Goal: Task Accomplishment & Management: Manage account settings

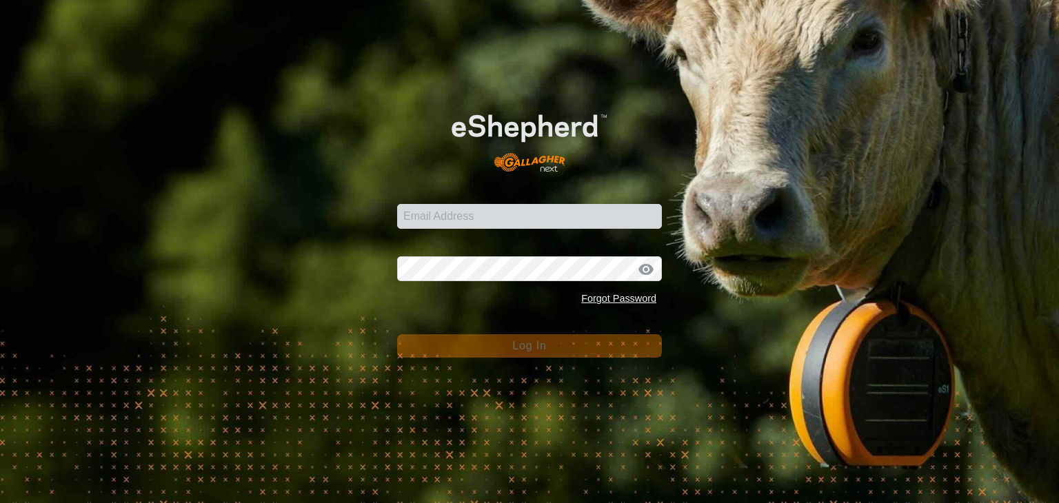
type input "[EMAIL_ADDRESS][DOMAIN_NAME]"
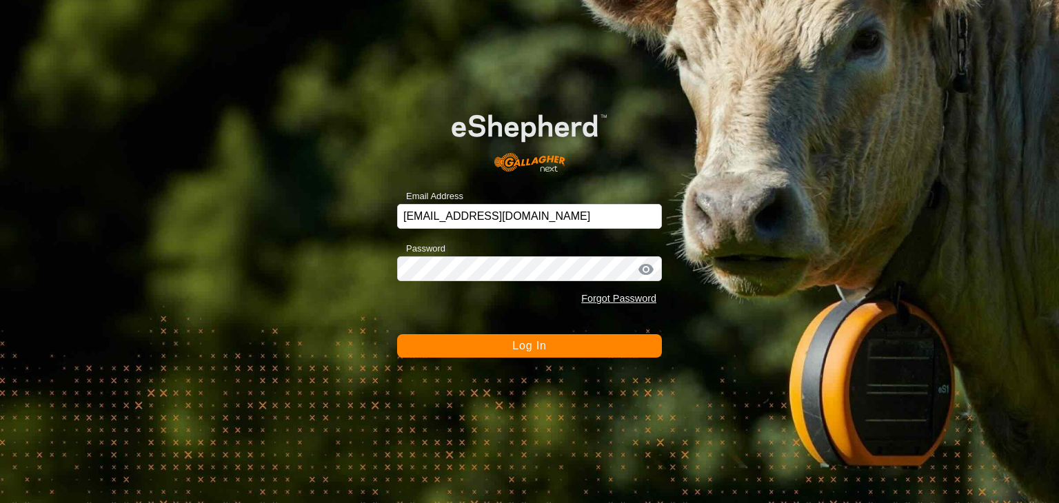
click at [490, 339] on button "Log In" at bounding box center [529, 345] width 265 height 23
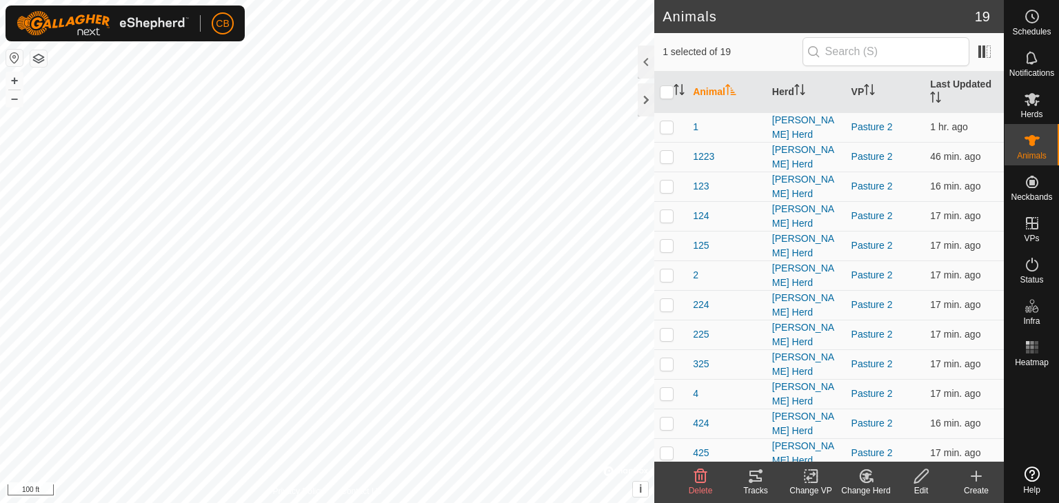
click at [755, 483] on icon at bounding box center [755, 476] width 17 height 17
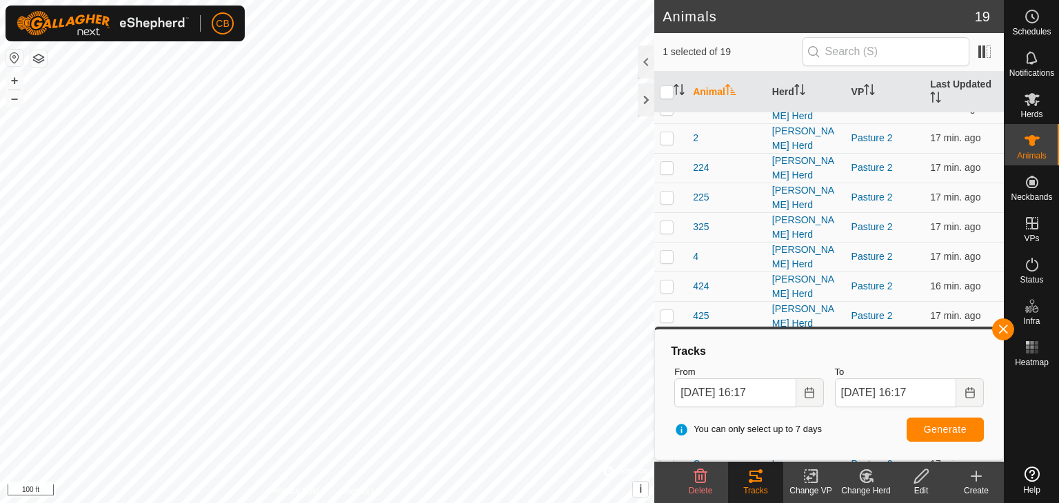
scroll to position [174, 0]
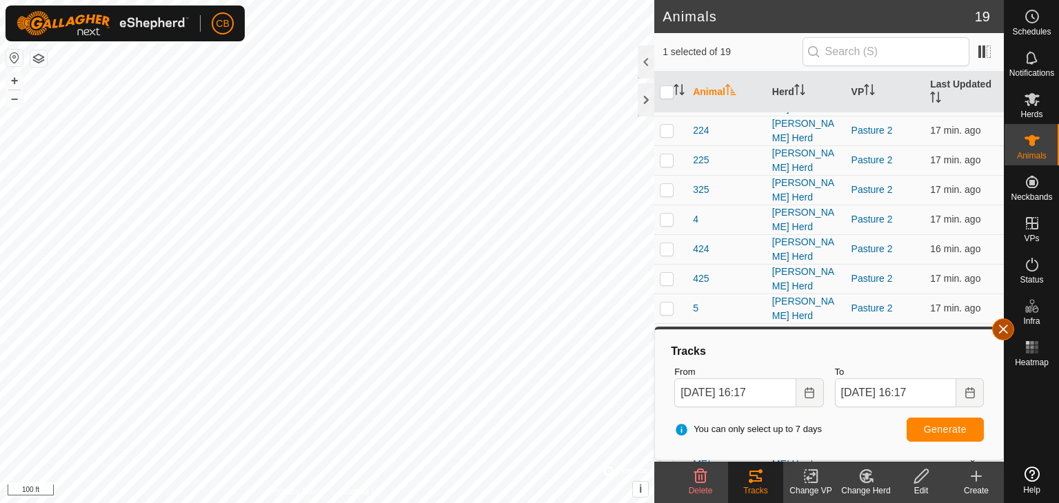
click at [1006, 329] on button "button" at bounding box center [1003, 330] width 22 height 22
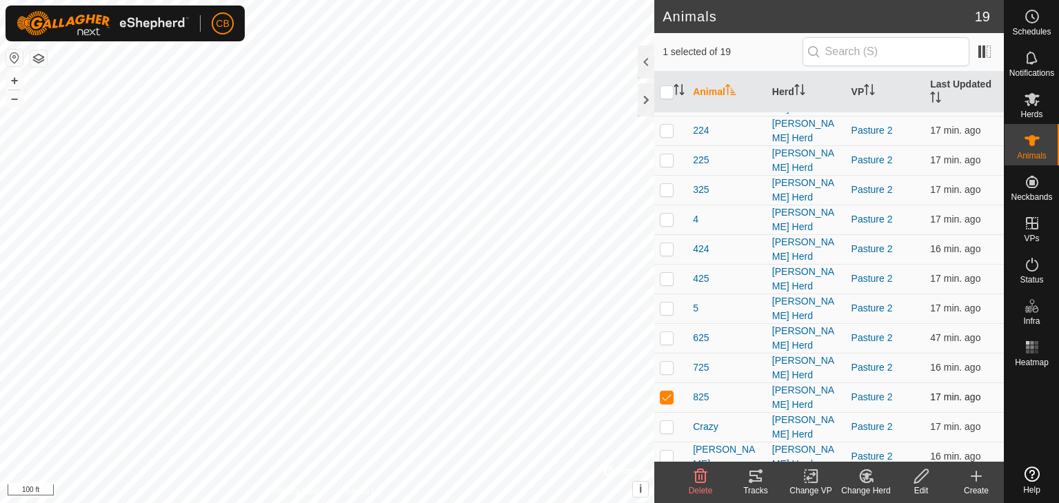
click at [667, 392] on p-checkbox at bounding box center [667, 397] width 14 height 11
checkbox input "false"
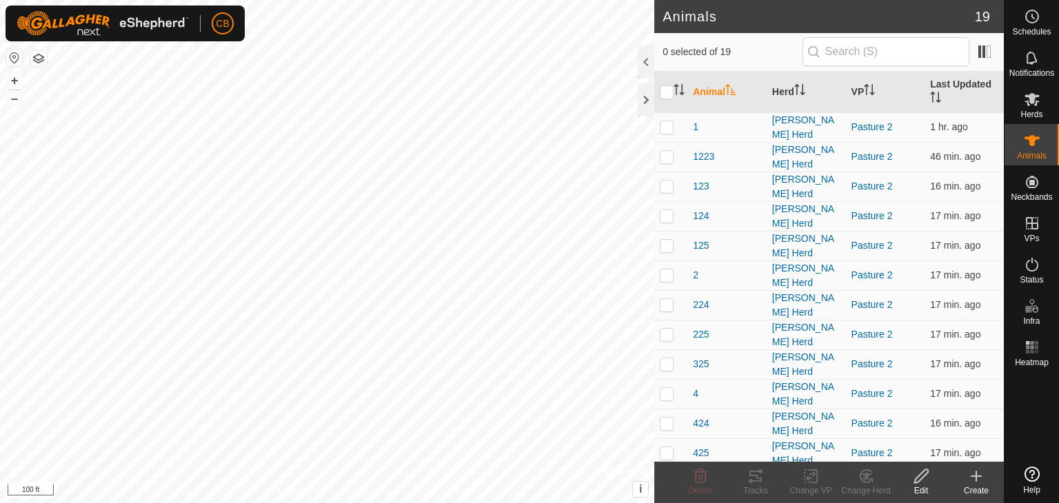
scroll to position [0, 0]
click at [665, 184] on p-checkbox at bounding box center [667, 186] width 14 height 11
checkbox input "true"
click at [757, 476] on icon at bounding box center [756, 476] width 12 height 11
click at [754, 477] on icon at bounding box center [755, 476] width 17 height 17
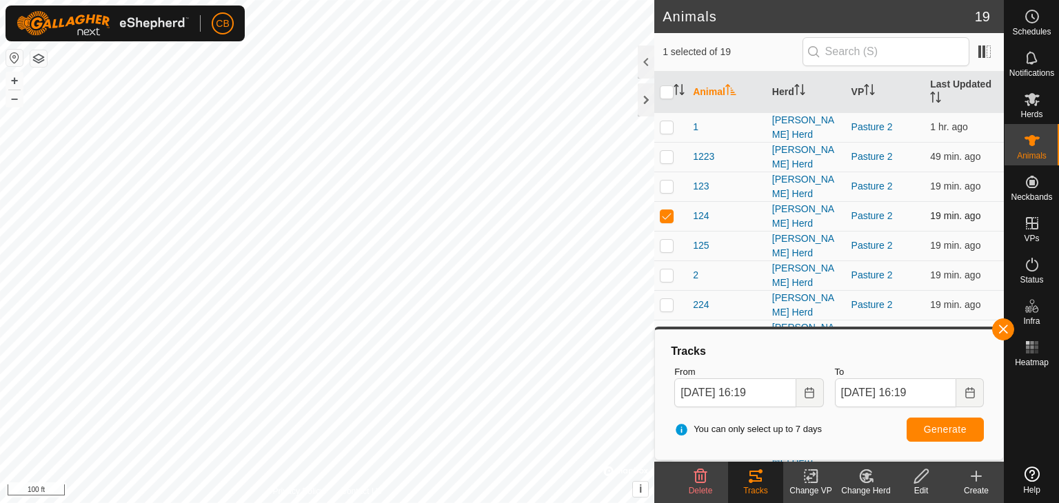
click at [666, 210] on p-checkbox at bounding box center [667, 215] width 14 height 11
checkbox input "false"
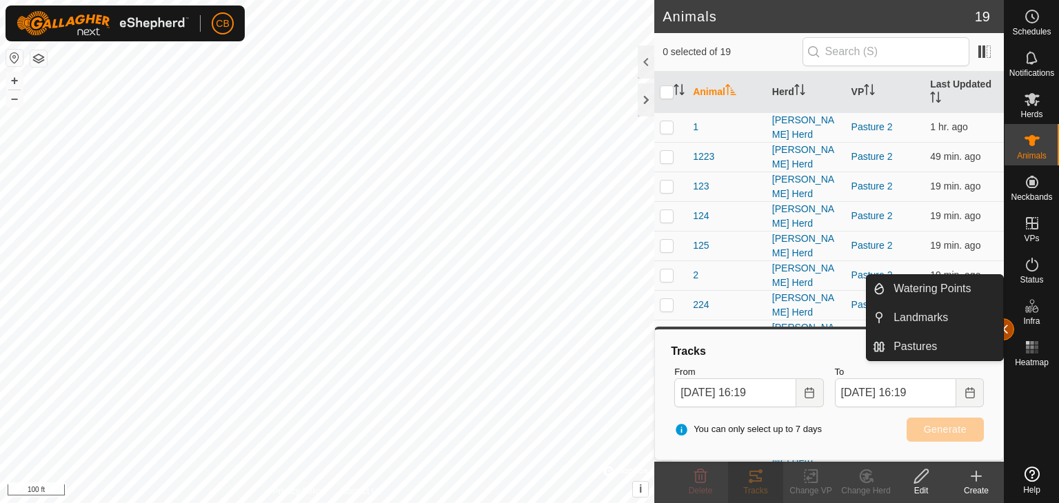
click at [1008, 329] on button "button" at bounding box center [1003, 330] width 22 height 22
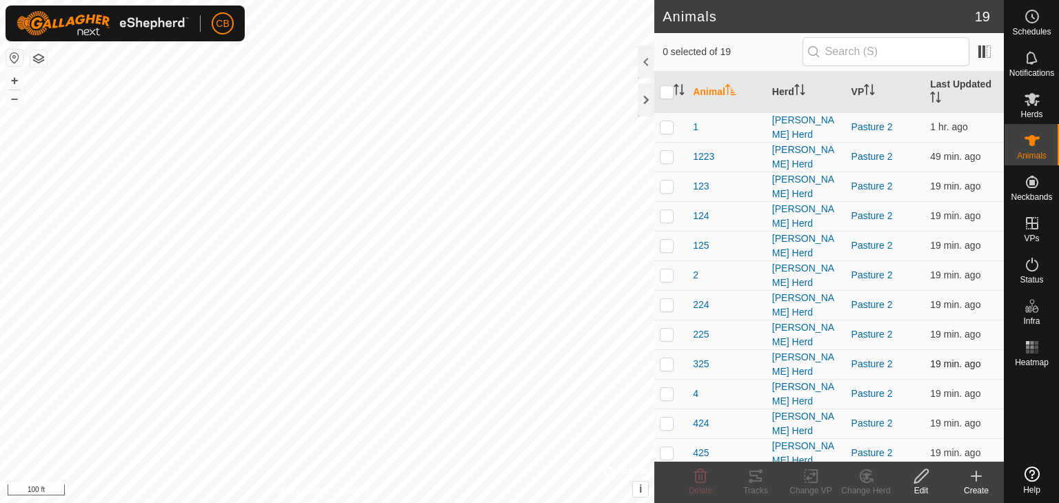
click at [669, 359] on p-checkbox at bounding box center [667, 364] width 14 height 11
checkbox input "true"
click at [753, 479] on icon at bounding box center [755, 476] width 17 height 17
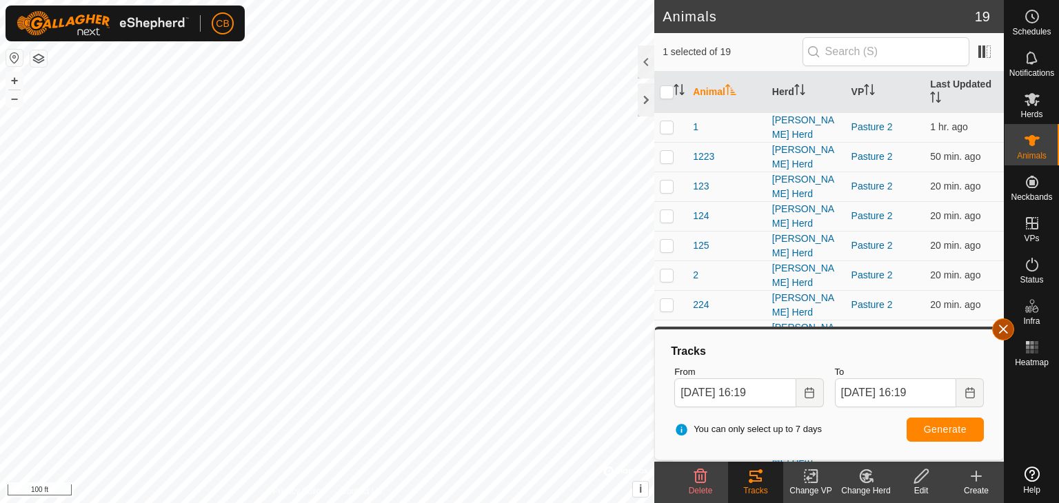
click at [1009, 324] on button "button" at bounding box center [1003, 330] width 22 height 22
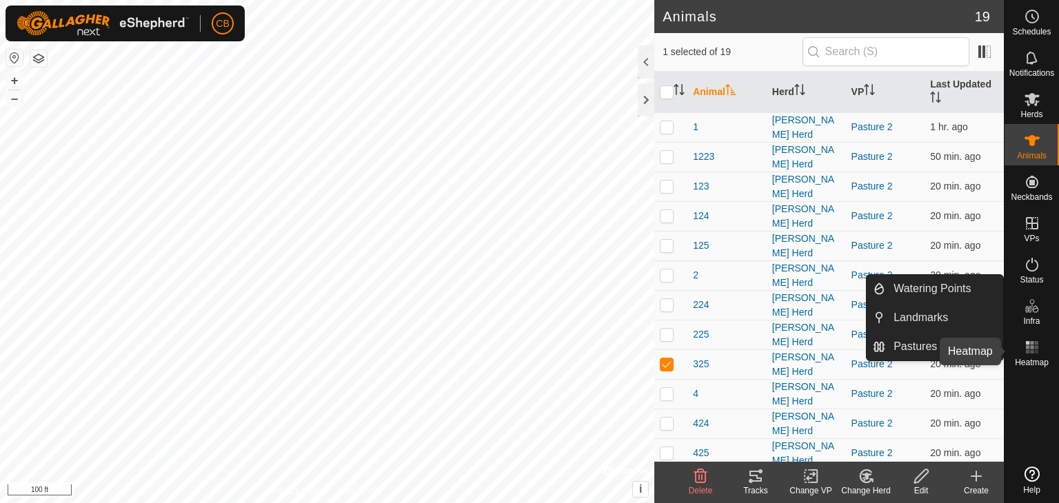
click at [1035, 350] on rect at bounding box center [1035, 351] width 3 height 3
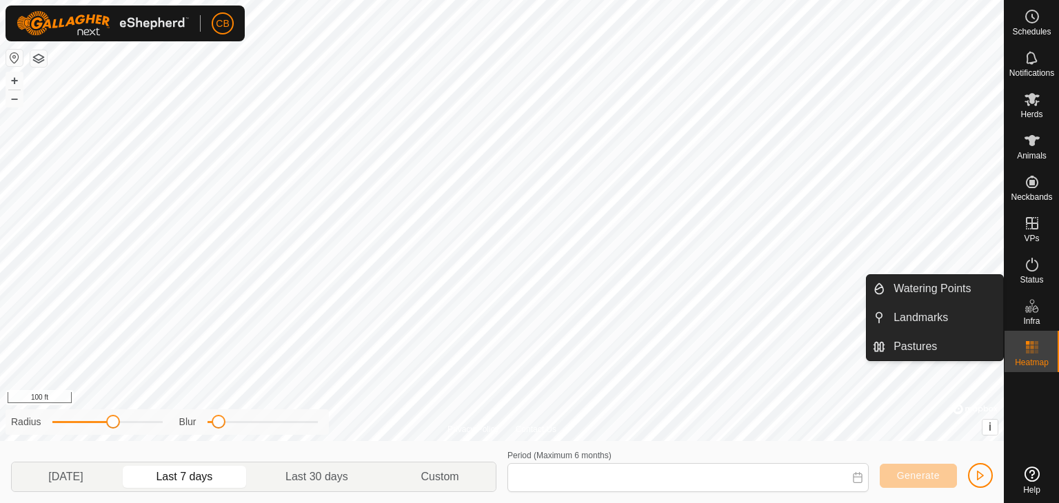
type input "[DATE] - [DATE]"
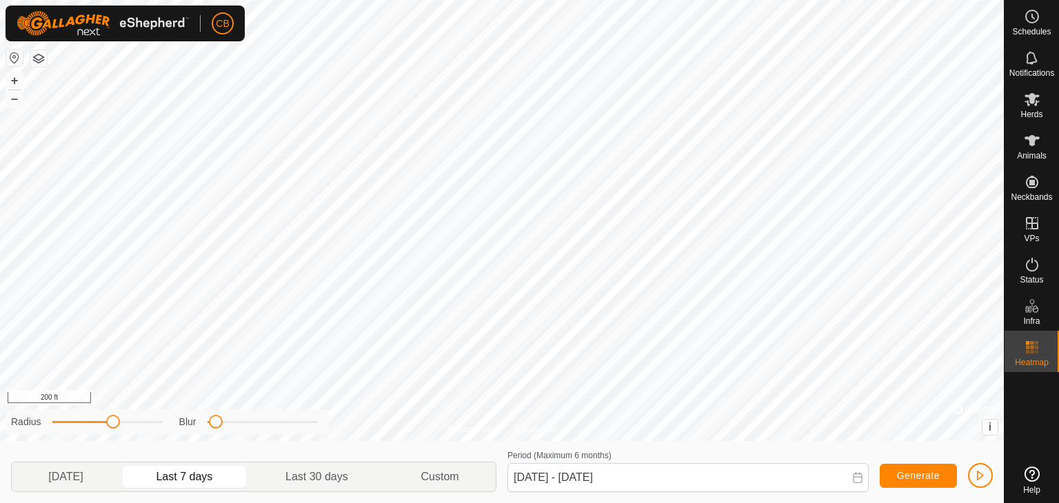
click at [217, 428] on div "Blur" at bounding box center [248, 422] width 139 height 14
drag, startPoint x: 114, startPoint y: 422, endPoint x: 212, endPoint y: 428, distance: 98.8
click at [212, 428] on div "Radius Blur" at bounding box center [167, 423] width 323 height 26
drag, startPoint x: 217, startPoint y: 419, endPoint x: 257, endPoint y: 420, distance: 39.3
click at [257, 420] on span at bounding box center [258, 422] width 14 height 14
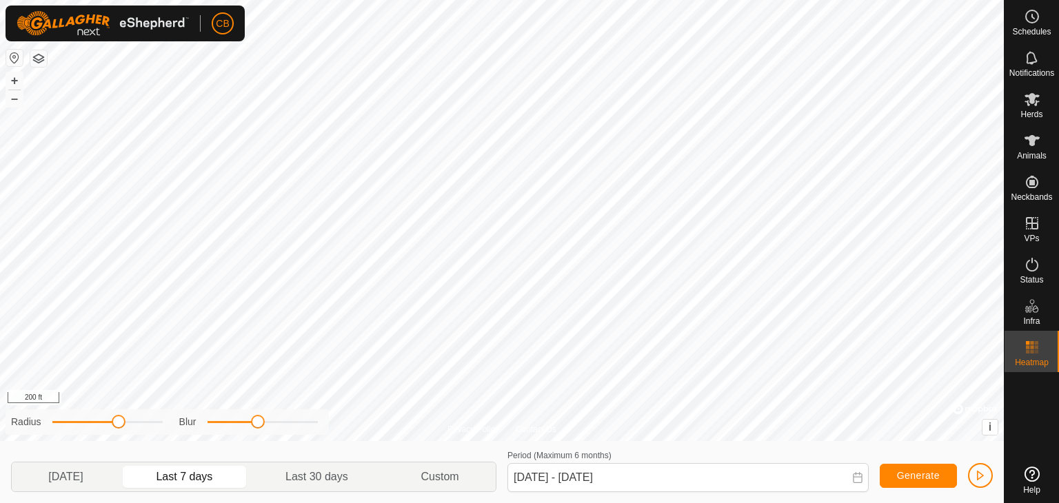
drag, startPoint x: 163, startPoint y: 423, endPoint x: 114, endPoint y: 423, distance: 48.3
click at [114, 423] on span at bounding box center [119, 422] width 14 height 14
click at [1031, 138] on icon at bounding box center [1032, 140] width 15 height 11
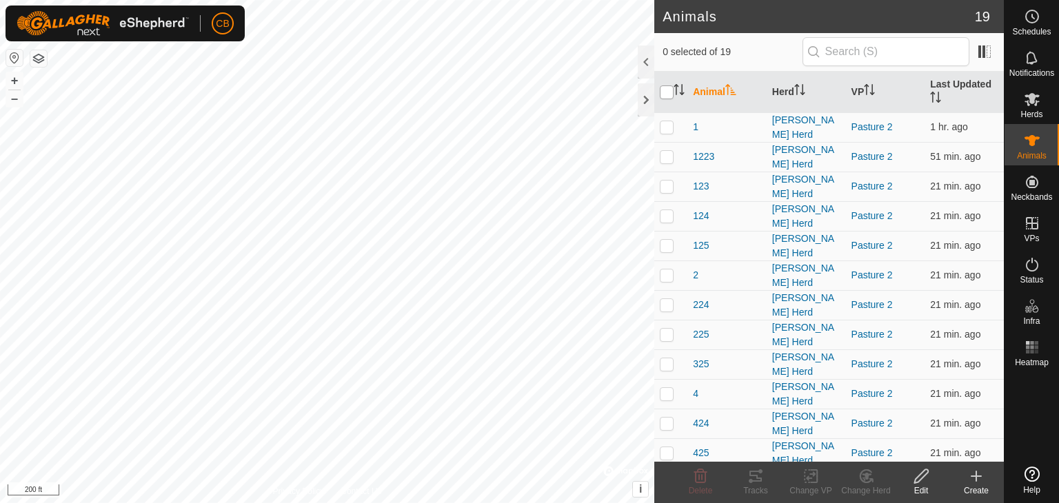
click at [665, 91] on input "checkbox" at bounding box center [667, 93] width 14 height 14
checkbox input "true"
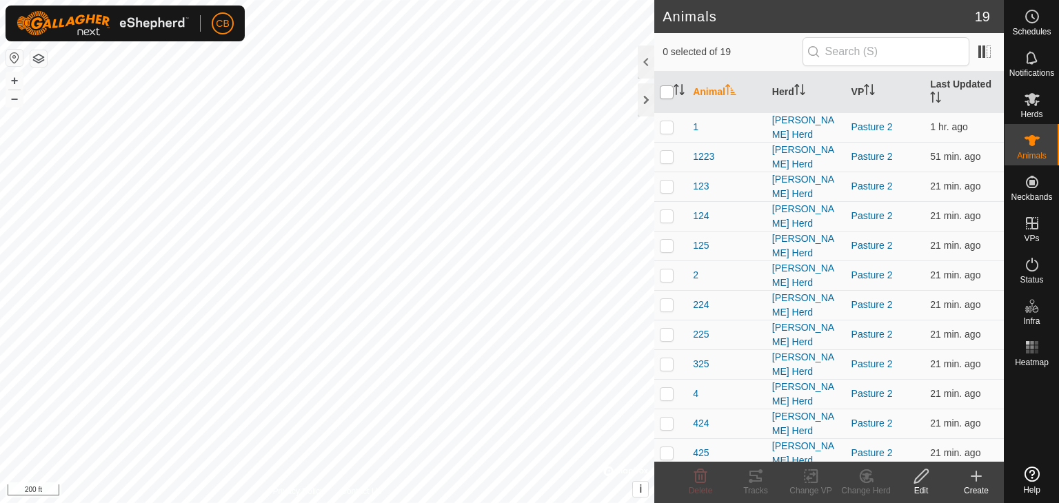
checkbox input "true"
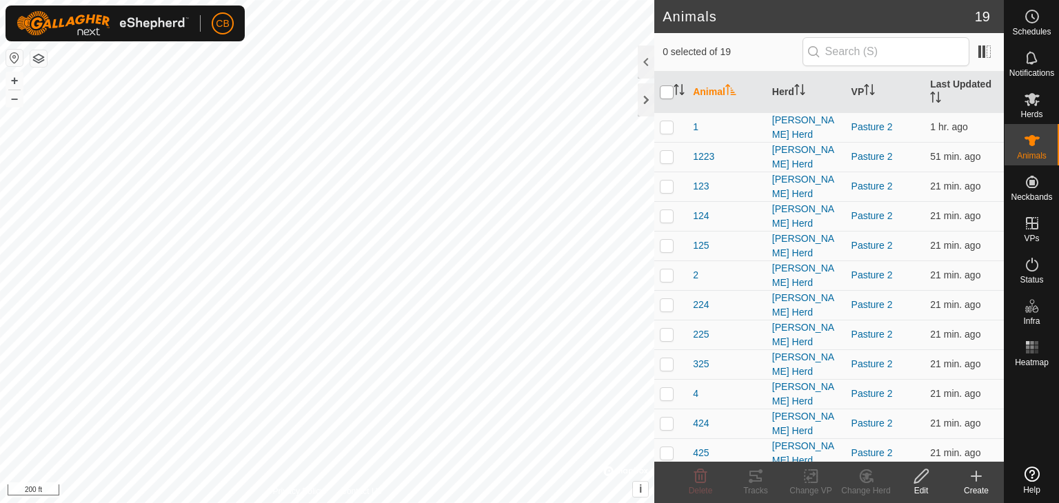
checkbox input "true"
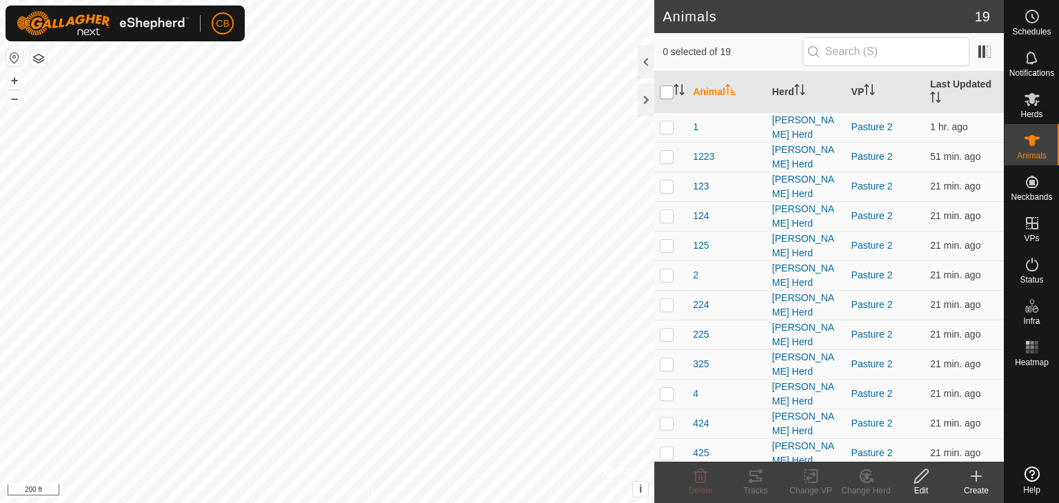
checkbox input "true"
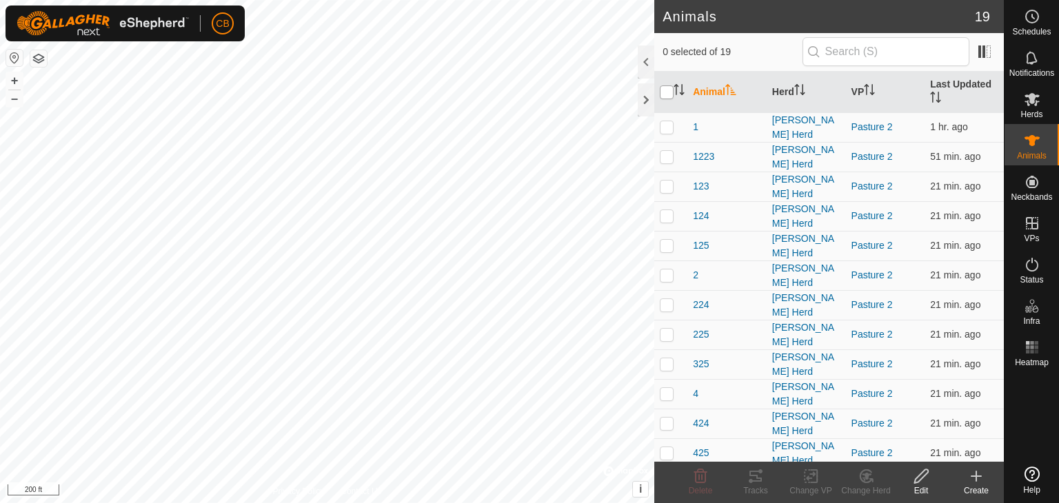
checkbox input "true"
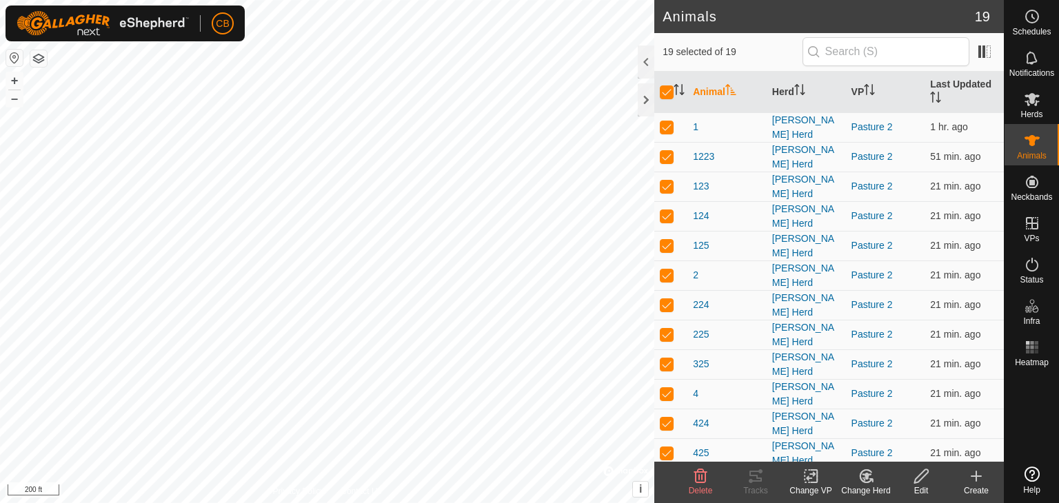
click at [812, 478] on icon at bounding box center [811, 476] width 17 height 17
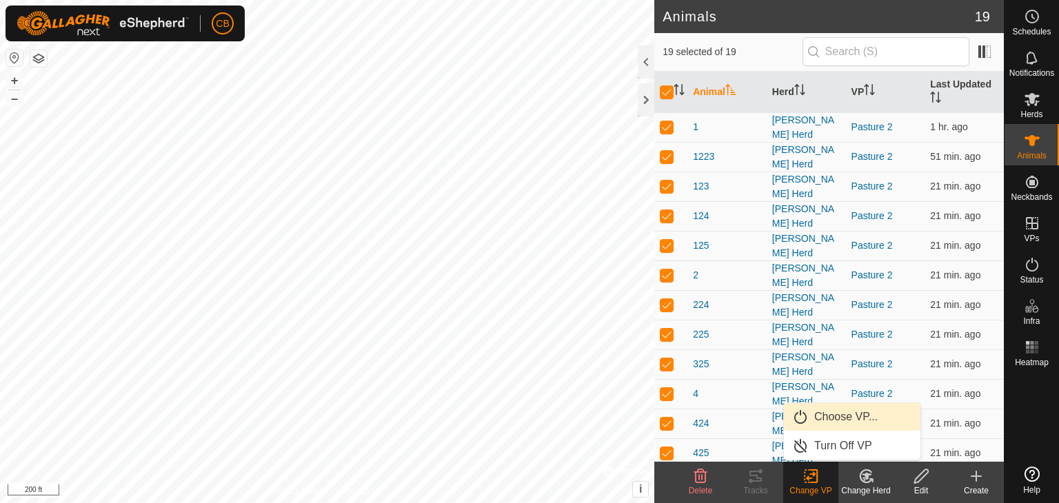
click at [846, 414] on link "Choose VP..." at bounding box center [852, 417] width 137 height 28
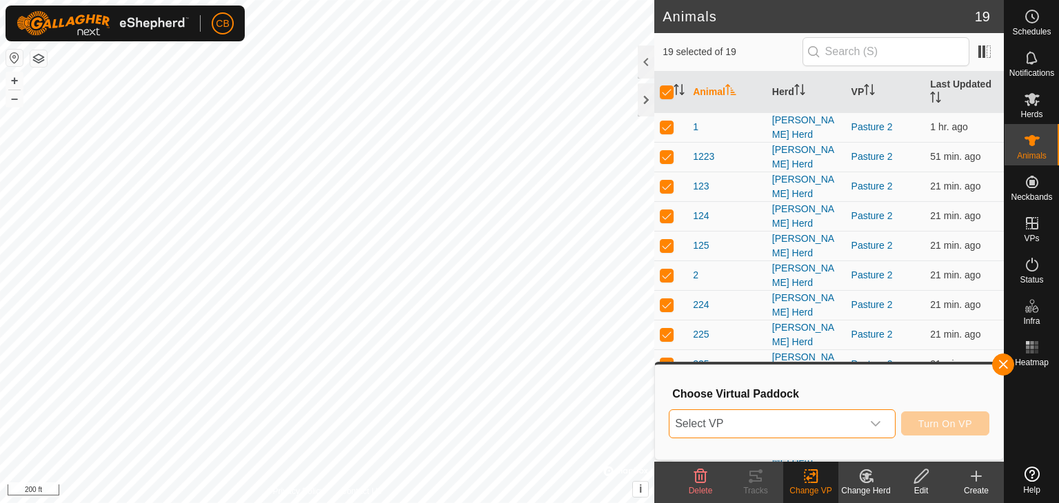
click at [857, 419] on span "Select VP" at bounding box center [766, 424] width 192 height 28
click at [1001, 364] on button "button" at bounding box center [1003, 365] width 22 height 22
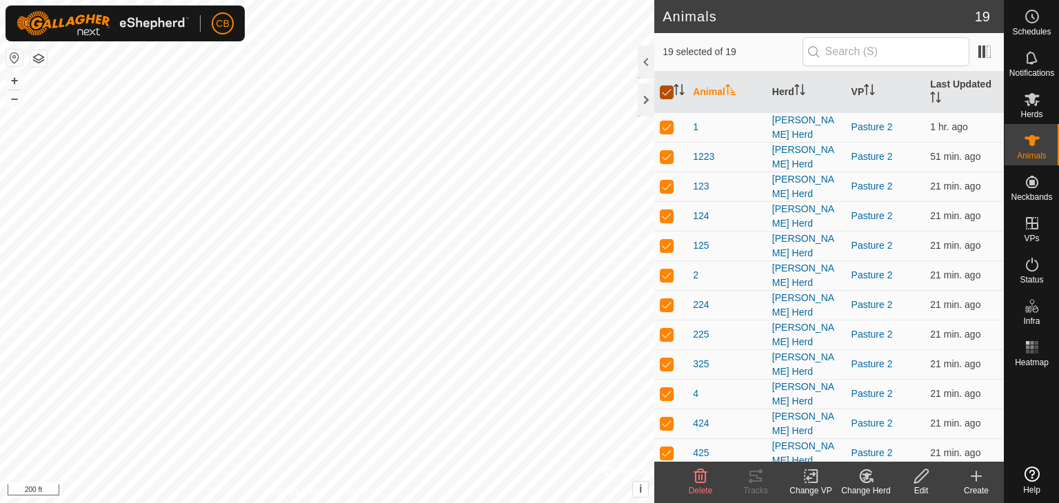
click at [663, 92] on input "checkbox" at bounding box center [667, 93] width 14 height 14
checkbox input "false"
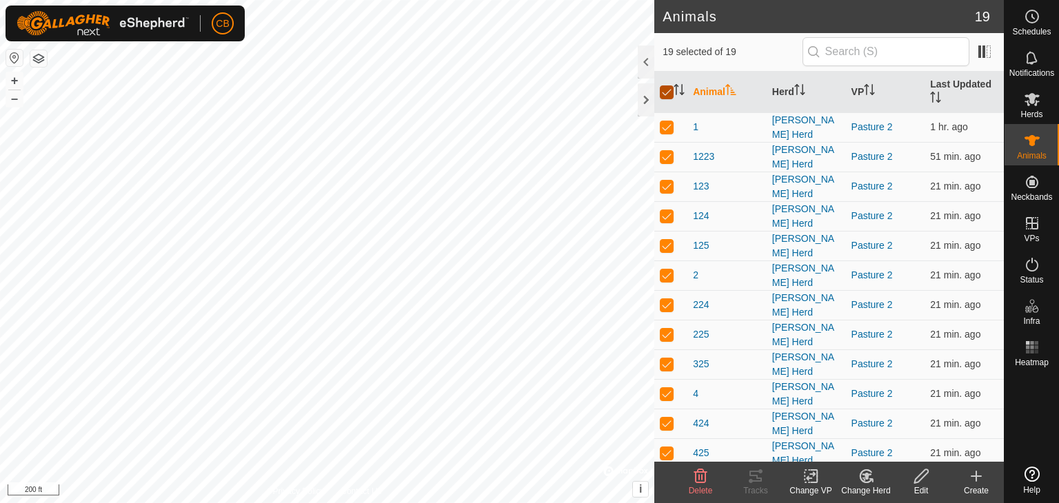
checkbox input "false"
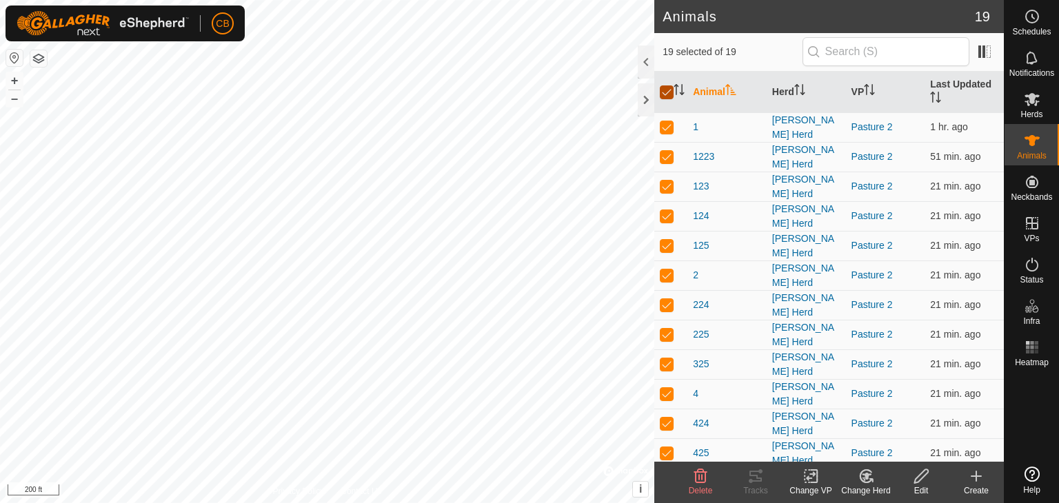
checkbox input "false"
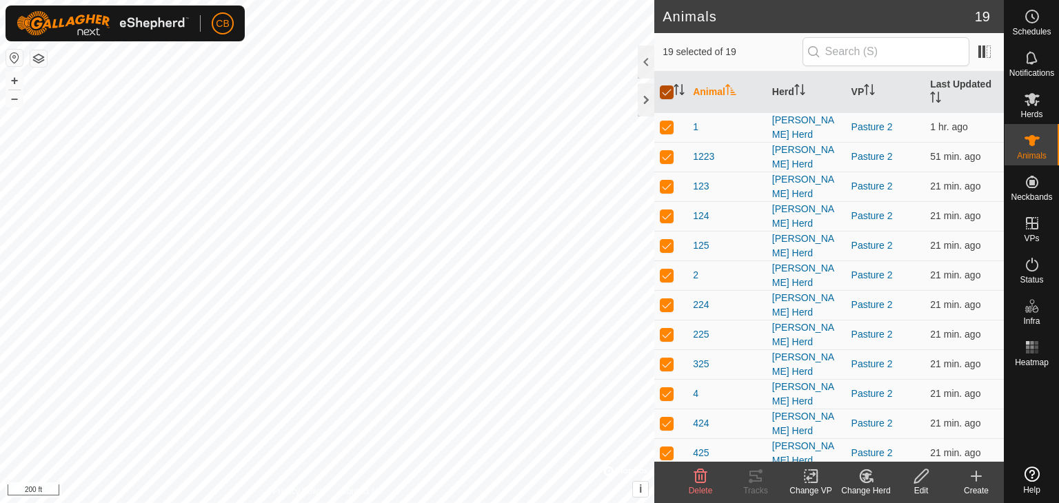
checkbox input "false"
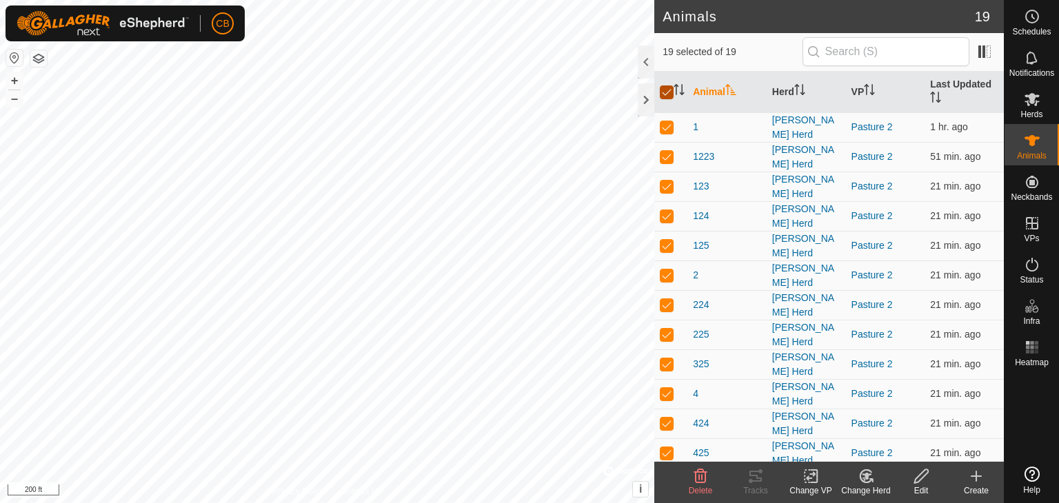
checkbox input "false"
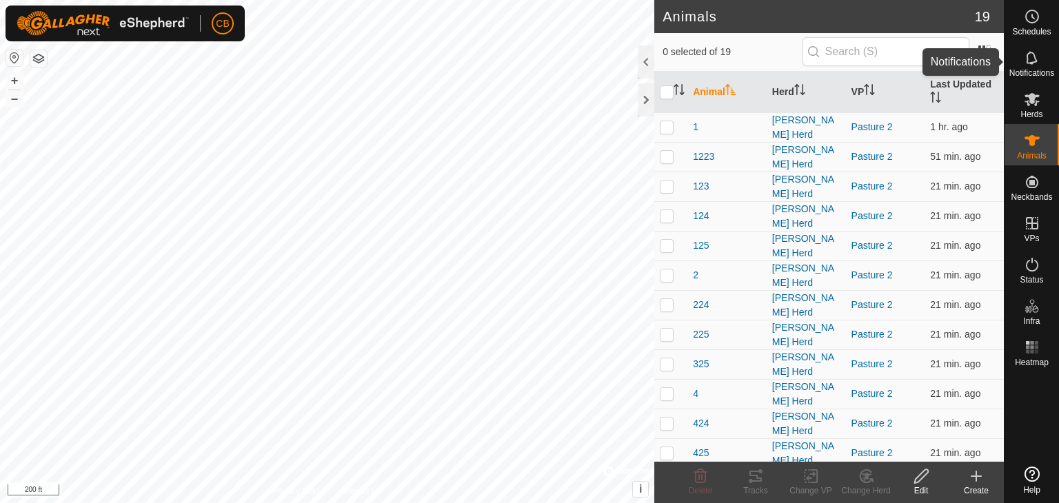
click at [1034, 58] on icon at bounding box center [1031, 57] width 11 height 13
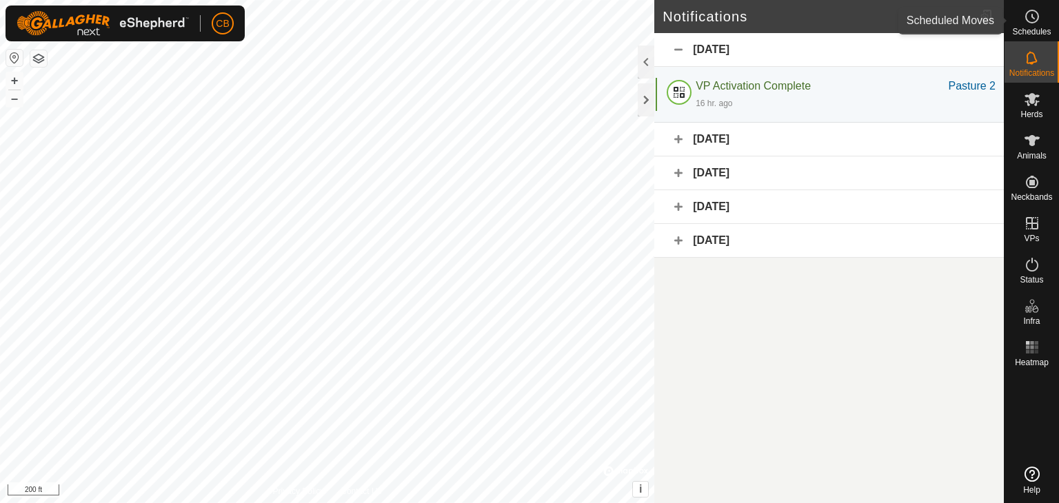
click at [1036, 19] on icon at bounding box center [1032, 16] width 17 height 17
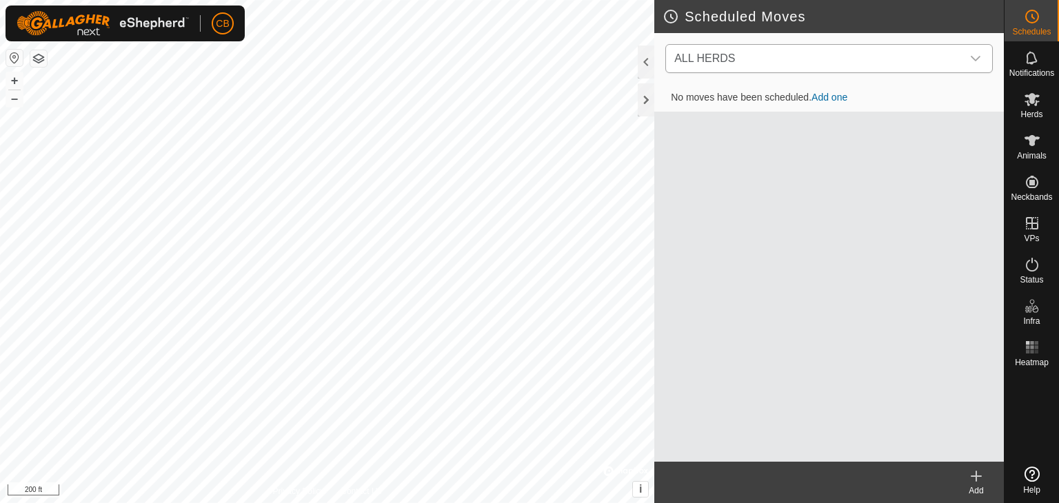
click at [977, 56] on icon "dropdown trigger" at bounding box center [975, 58] width 11 height 11
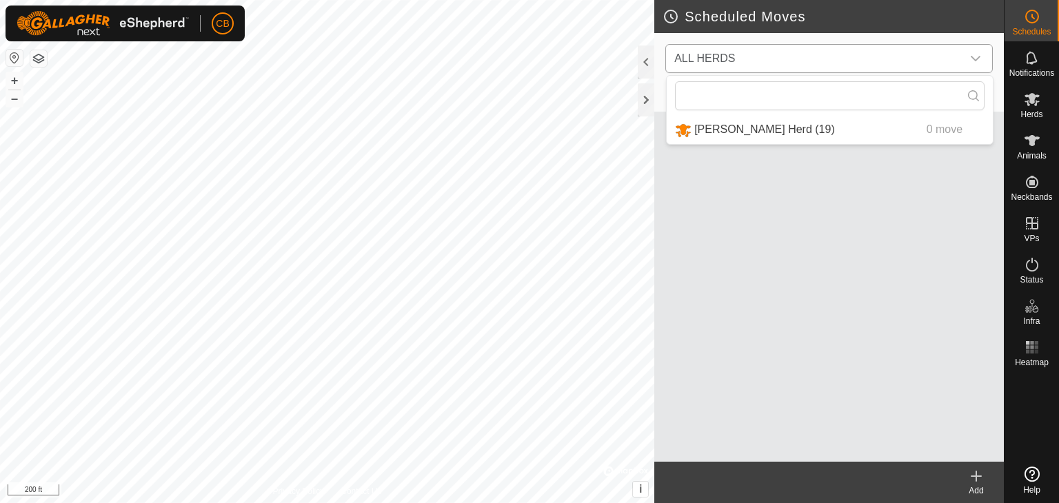
click at [977, 56] on icon "dropdown trigger" at bounding box center [975, 58] width 11 height 11
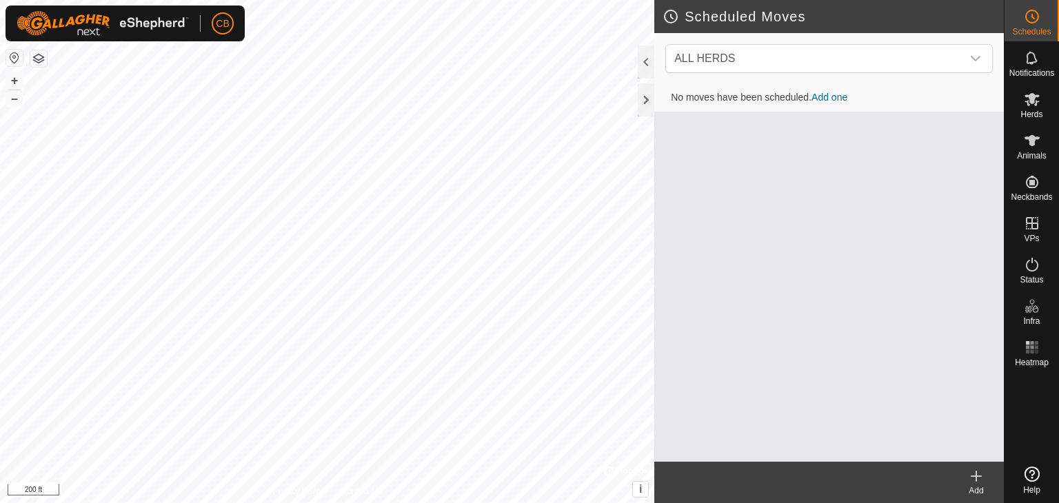
click at [833, 94] on link "Add one" at bounding box center [830, 97] width 36 height 11
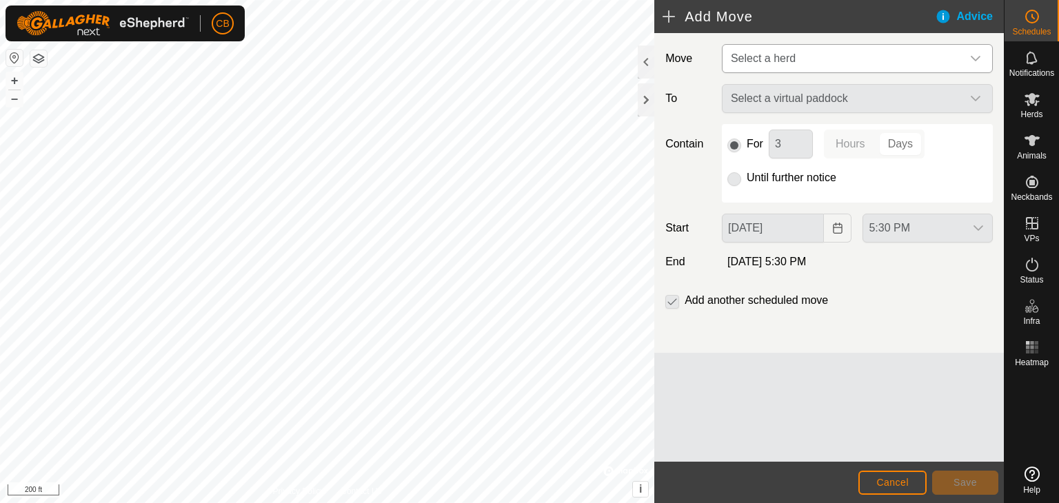
click at [921, 58] on span "Select a herd" at bounding box center [843, 59] width 237 height 28
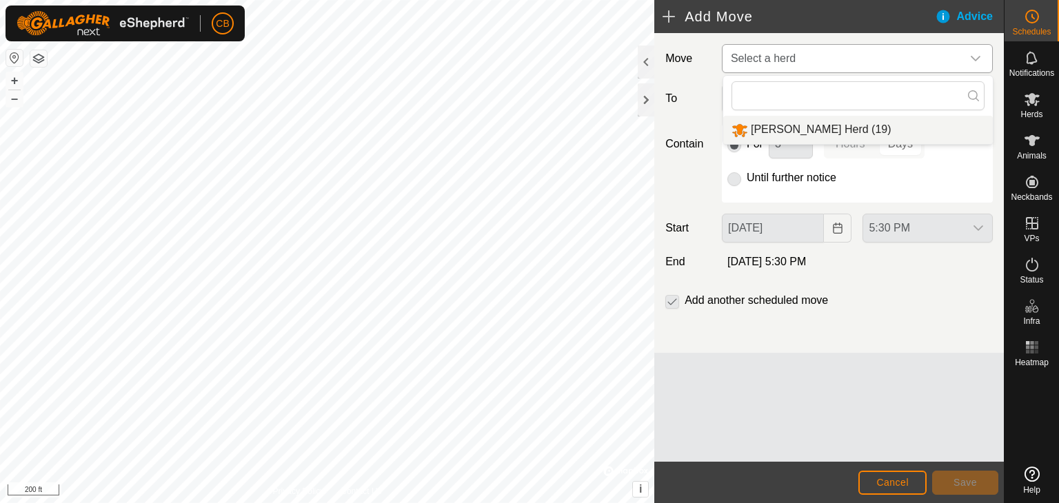
click at [832, 131] on li "[PERSON_NAME] Herd (19)" at bounding box center [858, 130] width 270 height 28
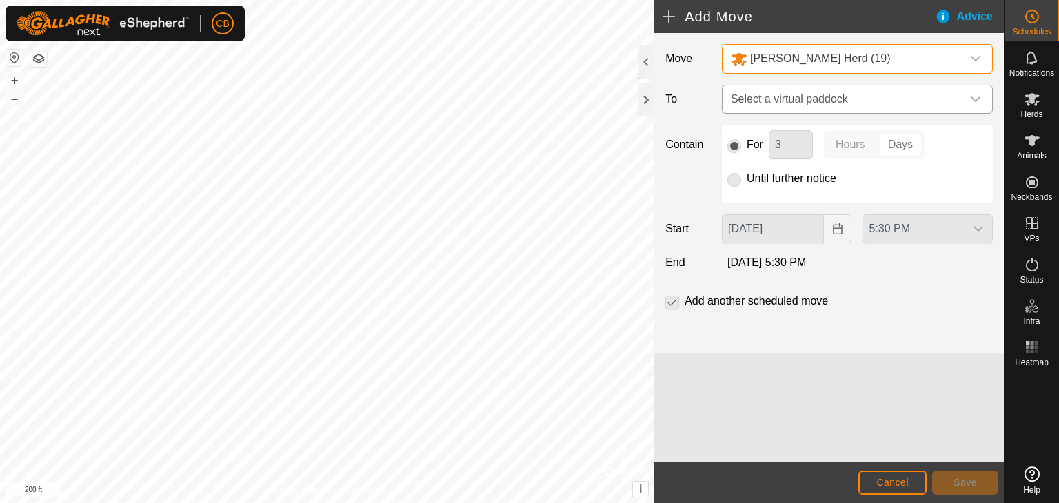
click at [869, 100] on span "Select a virtual paddock" at bounding box center [843, 100] width 237 height 28
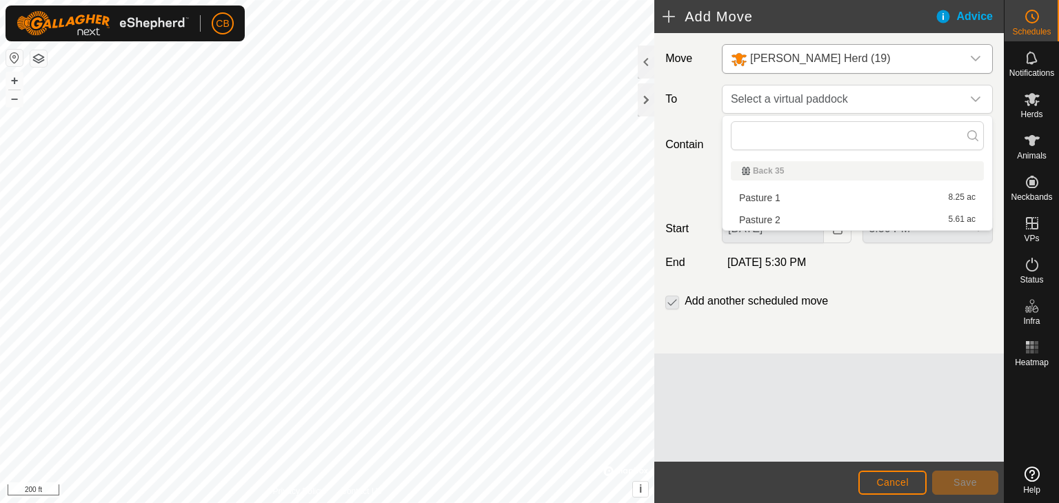
click at [787, 221] on li "Pasture 2 5.61 ac" at bounding box center [857, 220] width 253 height 21
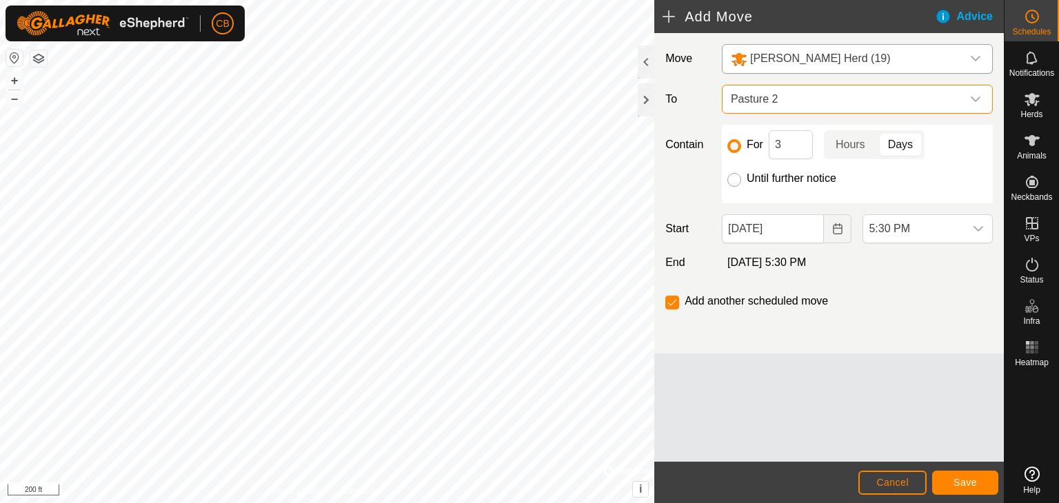
click at [736, 181] on input "Until further notice" at bounding box center [734, 180] width 14 height 14
radio input "true"
checkbox input "false"
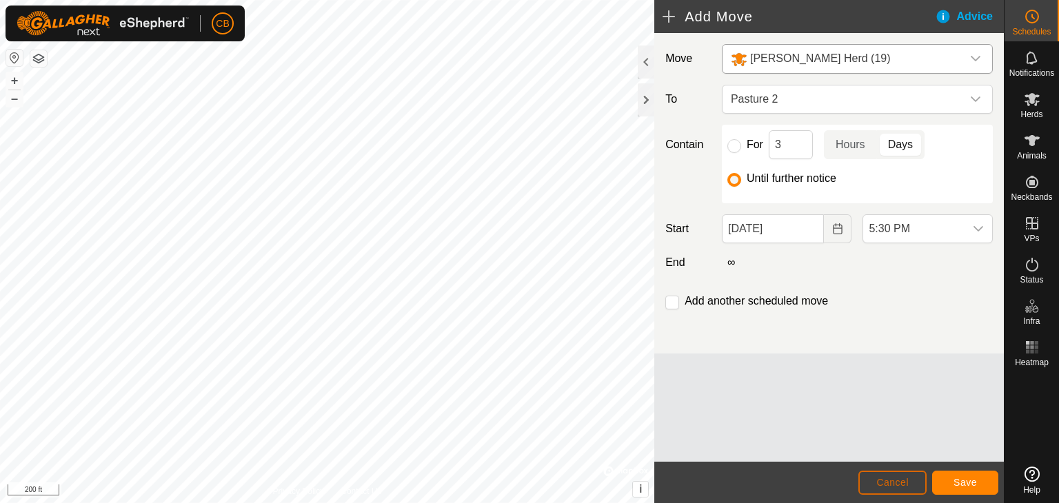
click at [902, 484] on span "Cancel" at bounding box center [892, 482] width 32 height 11
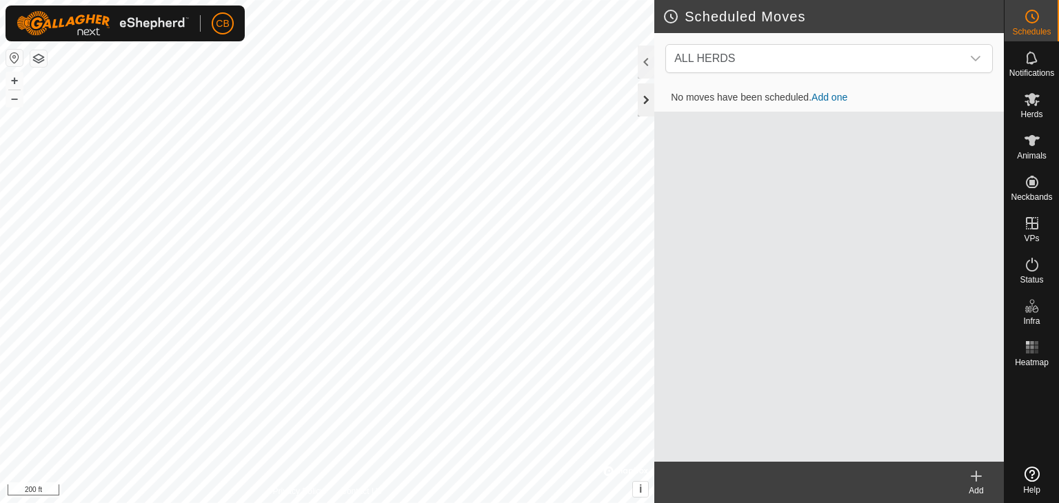
click at [642, 94] on div at bounding box center [646, 99] width 17 height 33
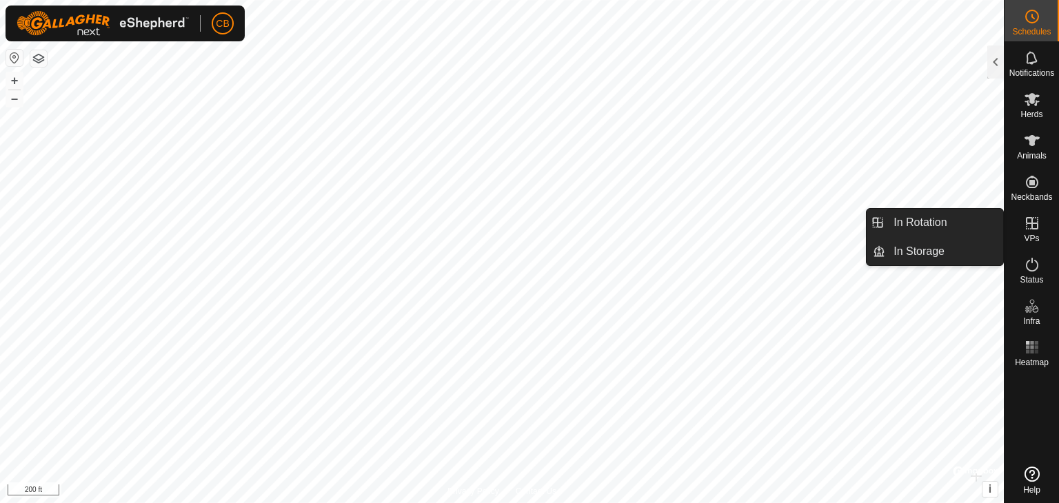
click at [1030, 225] on icon at bounding box center [1032, 223] width 17 height 17
click at [938, 221] on link "In Rotation" at bounding box center [944, 223] width 118 height 28
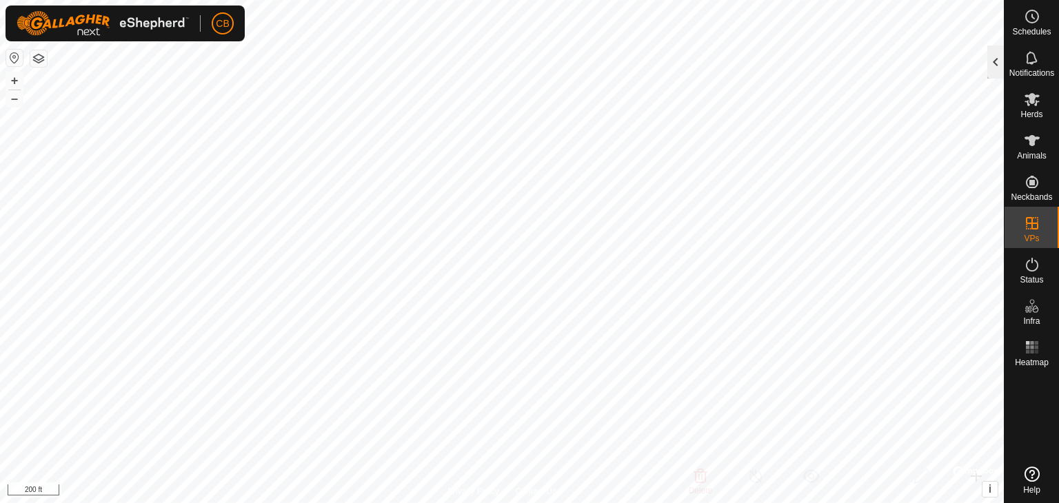
click at [996, 61] on div at bounding box center [995, 62] width 17 height 33
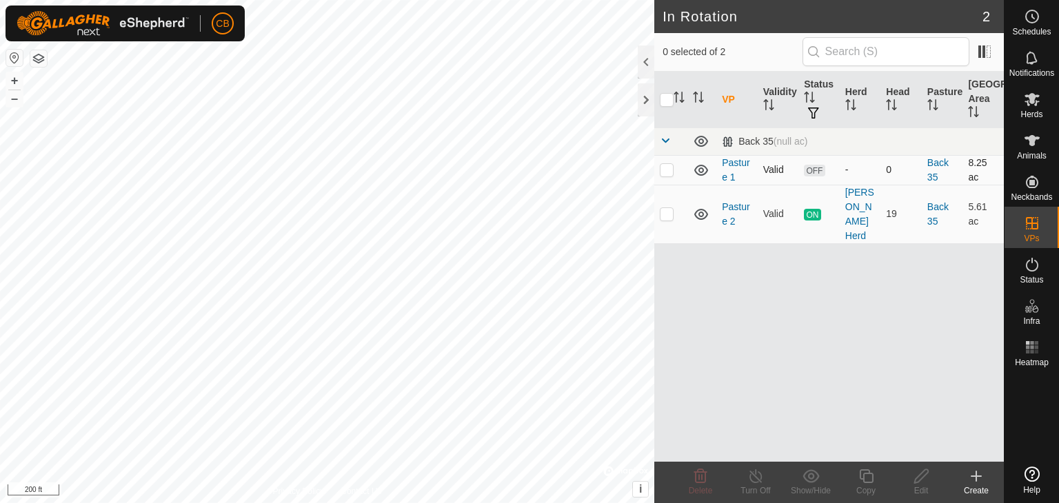
drag, startPoint x: 996, startPoint y: 61, endPoint x: 852, endPoint y: 172, distance: 182.5
click at [852, 172] on div "0 selected of 2 VP Validity Status Herd Head Pasture Grazing Area Back 35 (null…" at bounding box center [829, 247] width 350 height 429
click at [681, 304] on div "VP Validity Status Herd Head Pasture Grazing Area Back 35 (null ac) Pasture 1 V…" at bounding box center [829, 267] width 350 height 390
click at [983, 474] on icon at bounding box center [976, 476] width 17 height 17
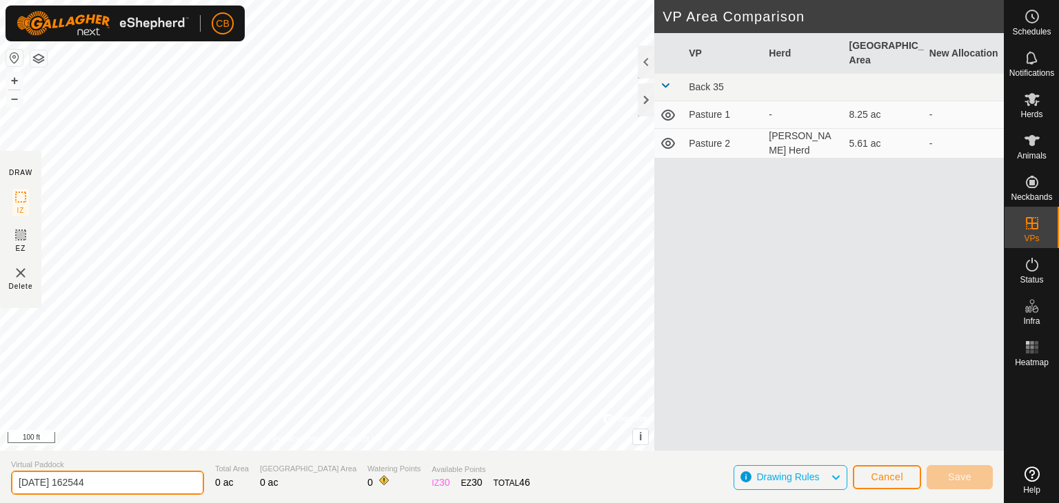
click at [119, 483] on input "[DATE] 162544" at bounding box center [107, 483] width 193 height 24
type input "2"
type input "pasture 3"
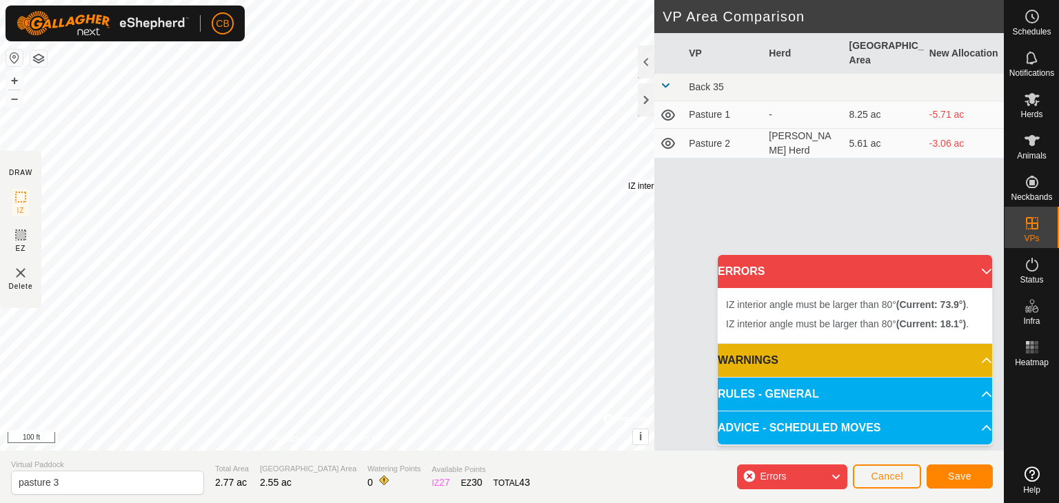
click at [628, 180] on div "IZ interior angle must be larger than 80° (Current: 73.9°) ." at bounding box center [732, 186] width 208 height 12
click at [878, 471] on span "Cancel" at bounding box center [887, 476] width 32 height 11
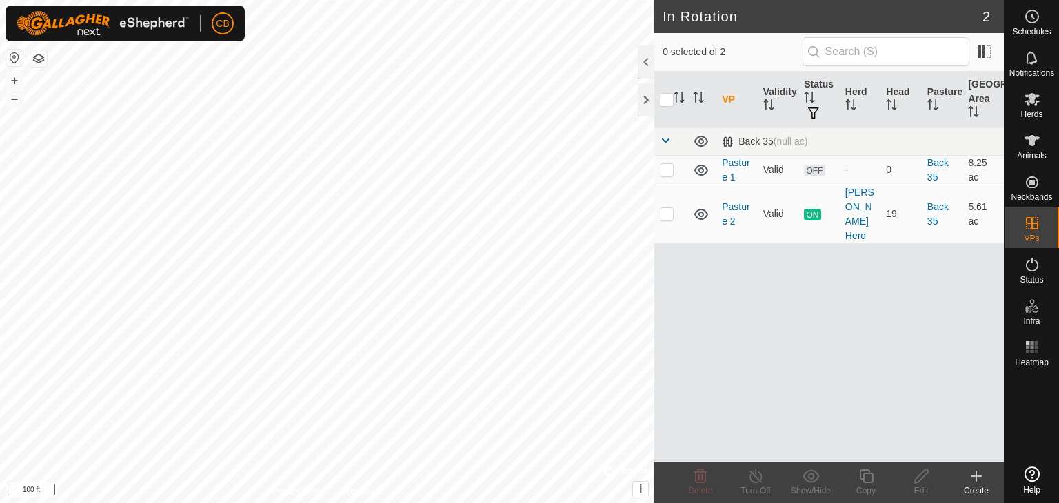
click at [968, 476] on icon at bounding box center [976, 476] width 17 height 17
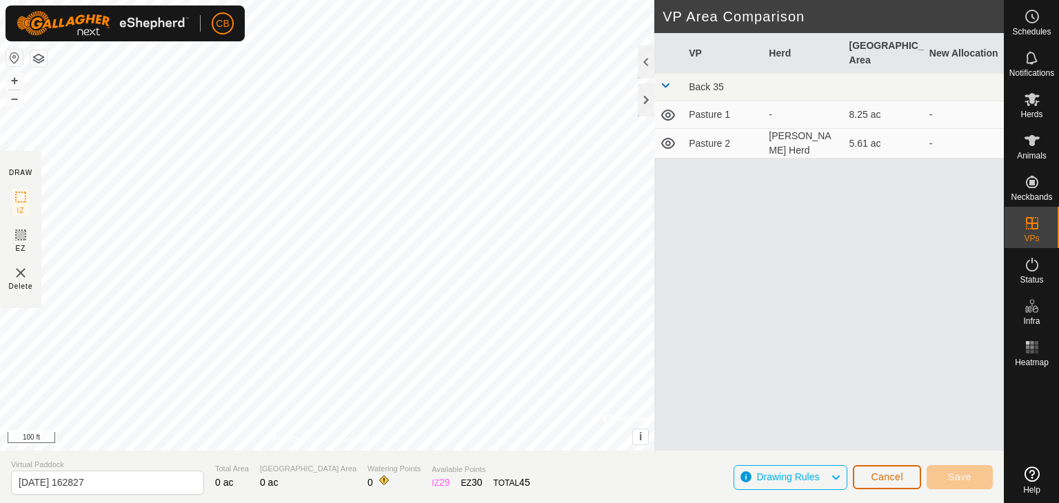
click at [894, 479] on span "Cancel" at bounding box center [887, 477] width 32 height 11
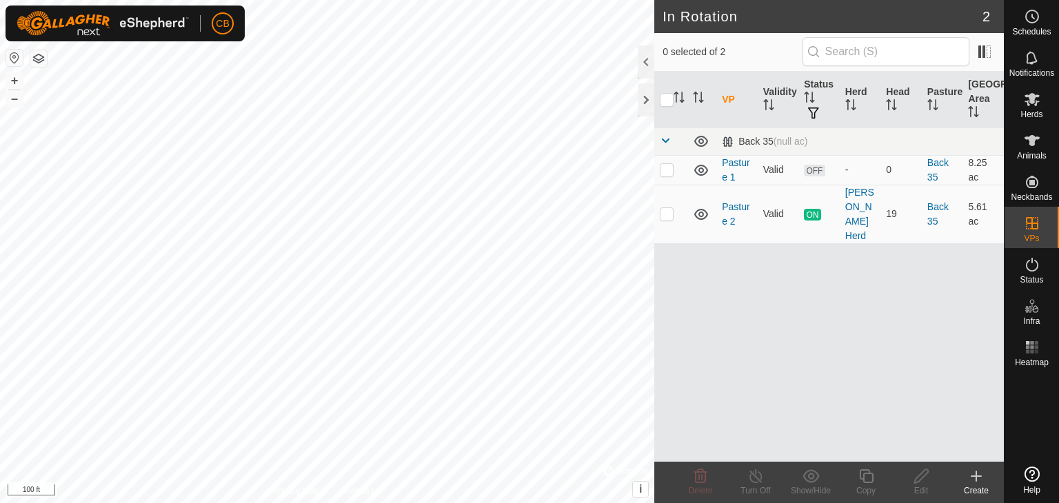
click at [982, 476] on icon at bounding box center [976, 476] width 17 height 17
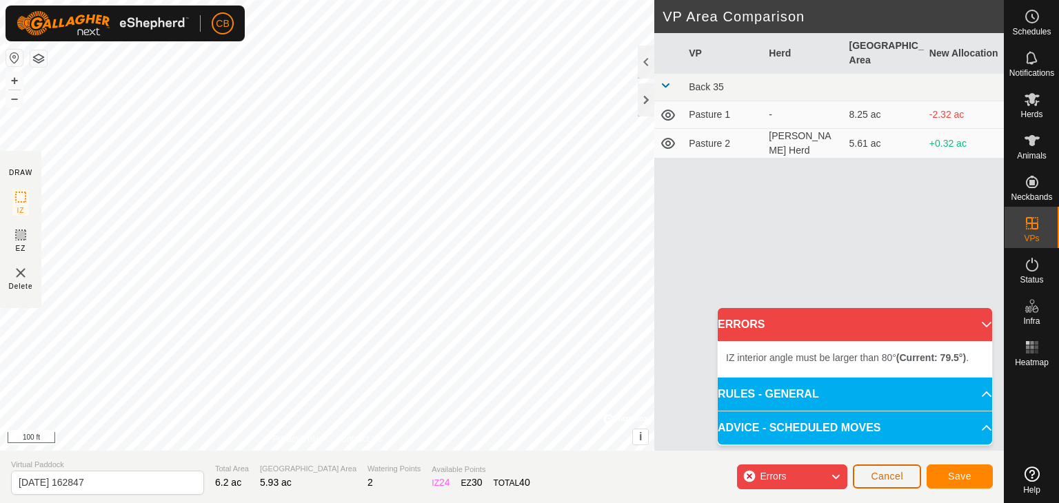
click at [880, 478] on span "Cancel" at bounding box center [887, 476] width 32 height 11
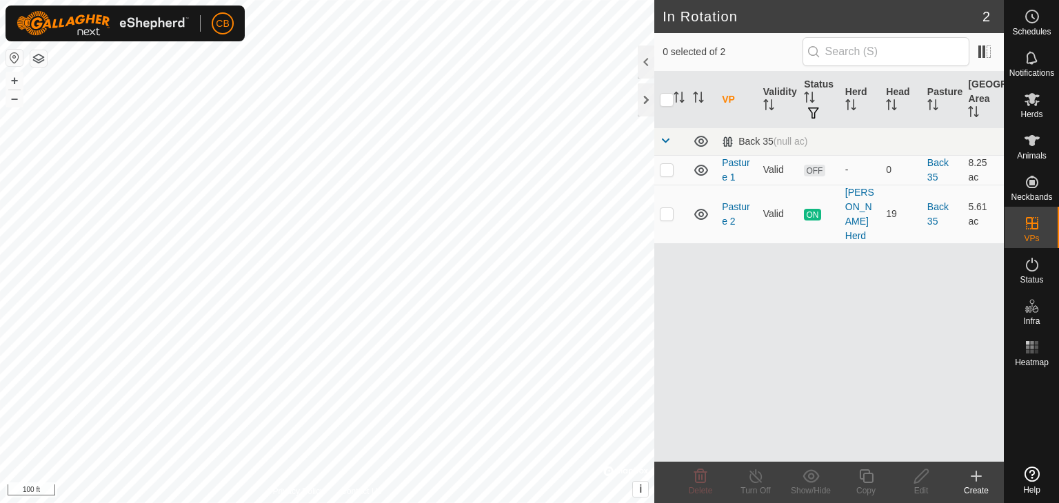
click at [983, 478] on icon at bounding box center [976, 476] width 17 height 17
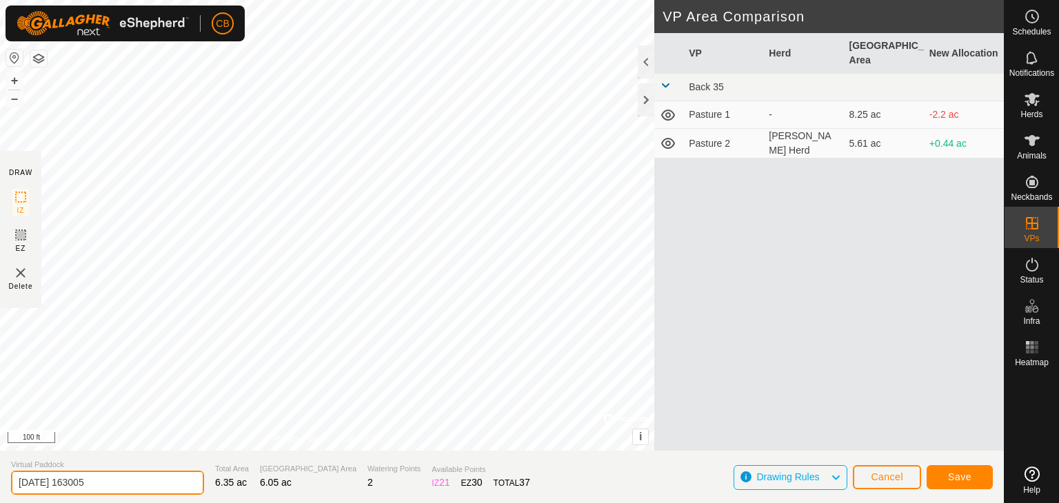
click at [121, 481] on input "[DATE] 163005" at bounding box center [107, 483] width 193 height 24
type input "2"
click at [121, 481] on input "pasture" at bounding box center [107, 483] width 193 height 24
type input "pasture 3"
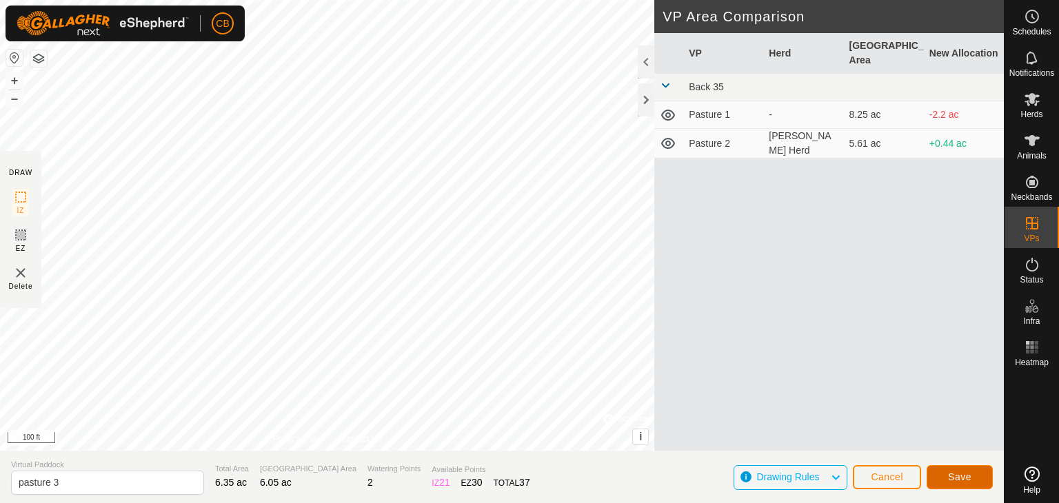
click at [958, 475] on span "Save" at bounding box center [959, 477] width 23 height 11
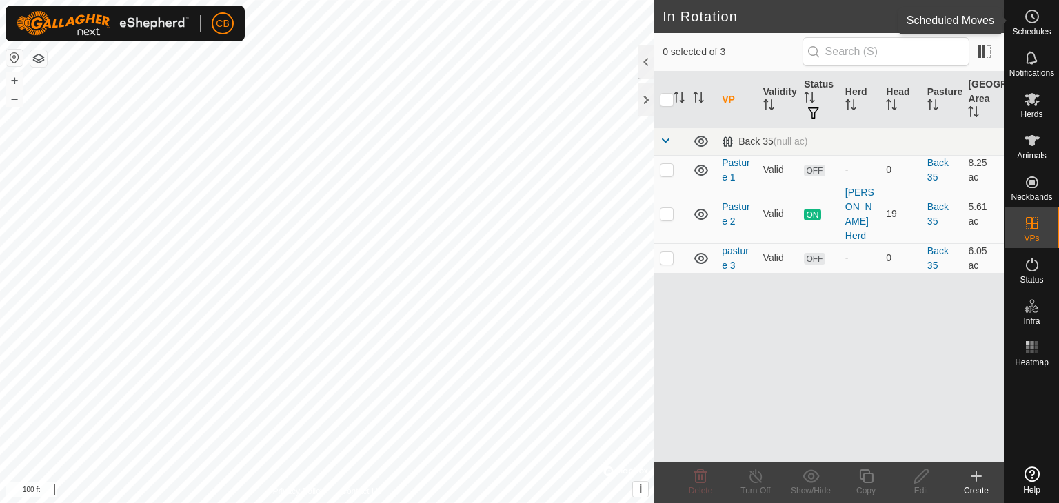
click at [1037, 34] on span "Schedules" at bounding box center [1031, 32] width 39 height 8
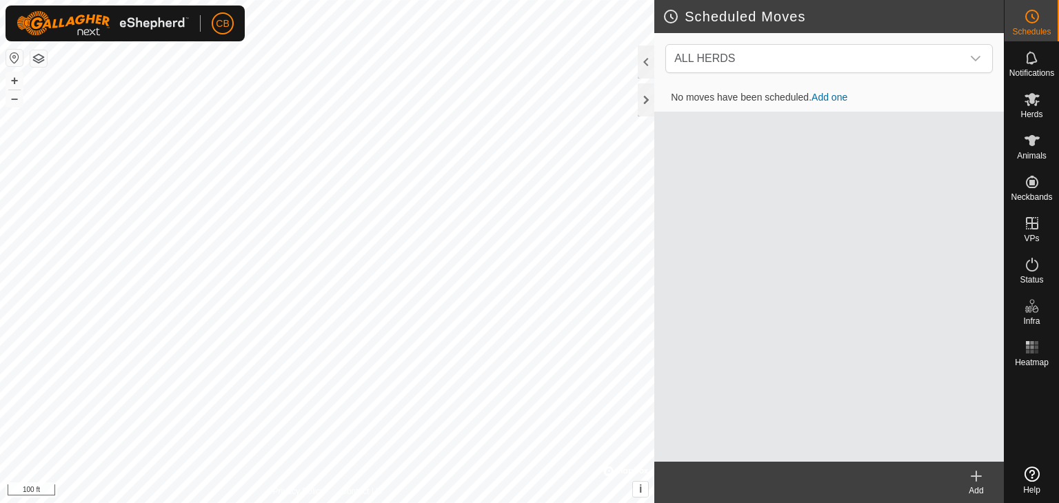
click at [828, 101] on link "Add one" at bounding box center [830, 97] width 36 height 11
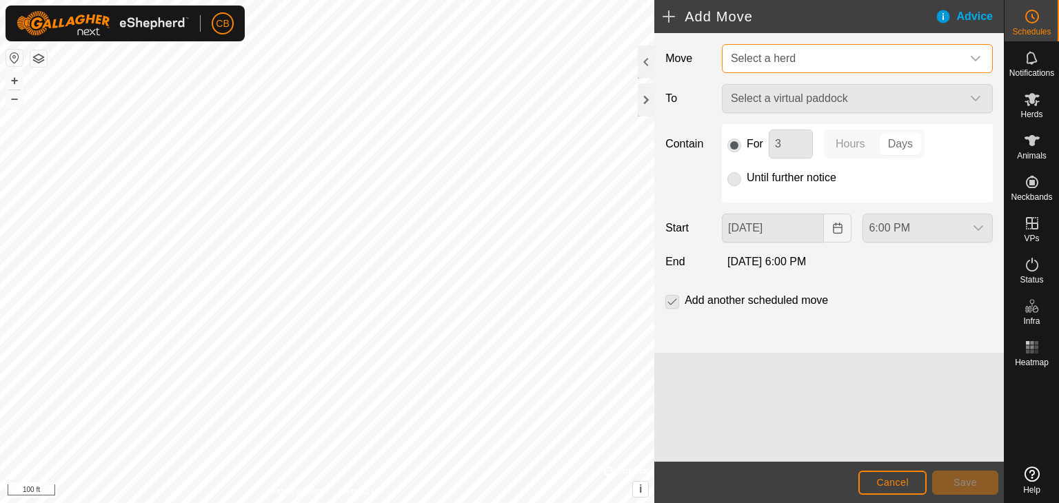
click at [844, 58] on span "Select a herd" at bounding box center [843, 59] width 237 height 28
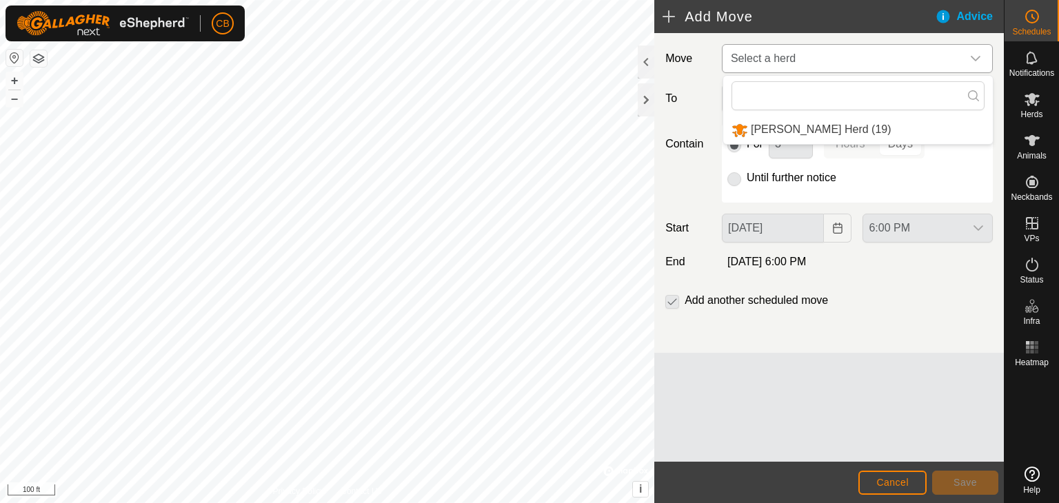
click at [804, 128] on li "[PERSON_NAME] Herd (19)" at bounding box center [858, 130] width 270 height 28
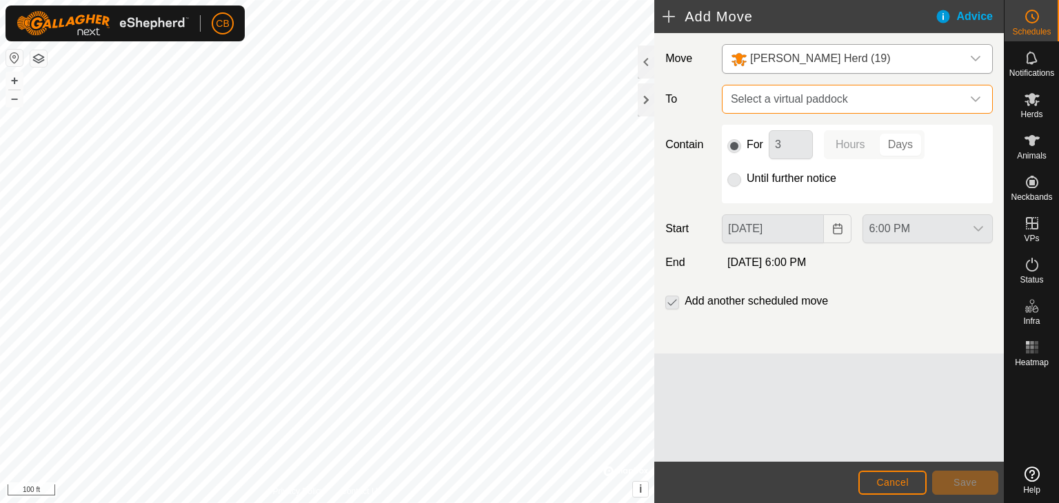
click at [821, 101] on span "Select a virtual paddock" at bounding box center [843, 100] width 237 height 28
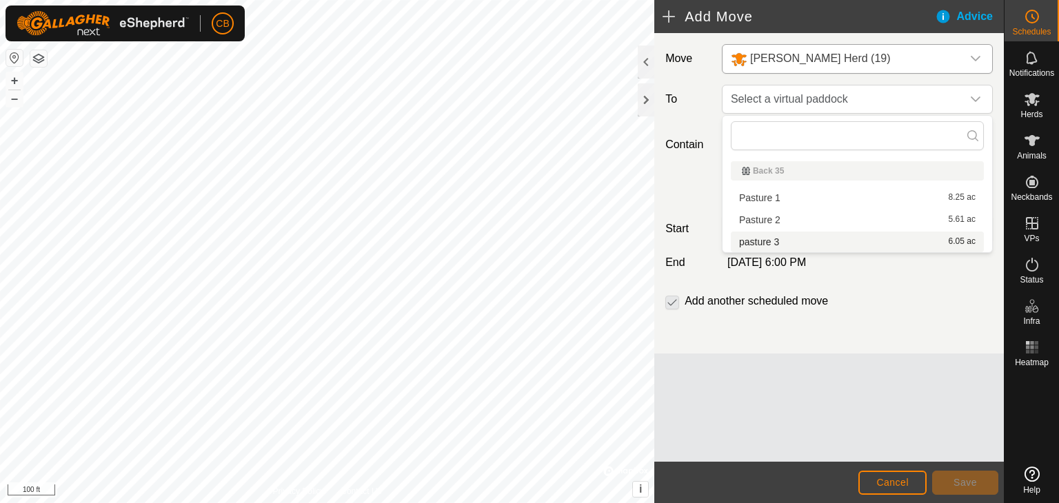
click at [779, 237] on li "pasture 3 6.05 ac" at bounding box center [857, 242] width 253 height 21
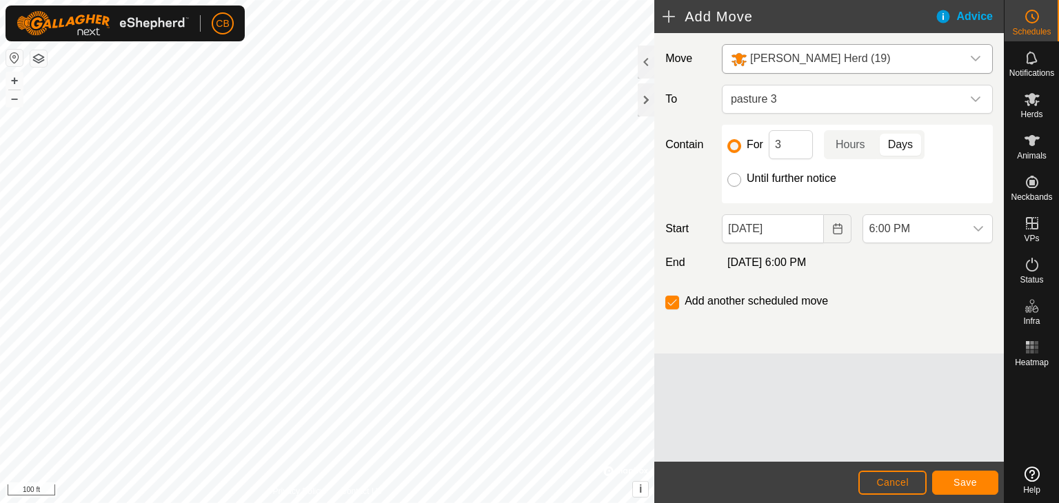
click at [734, 182] on input "Until further notice" at bounding box center [734, 180] width 14 height 14
radio input "true"
checkbox input "false"
click at [894, 479] on span "Cancel" at bounding box center [892, 482] width 32 height 11
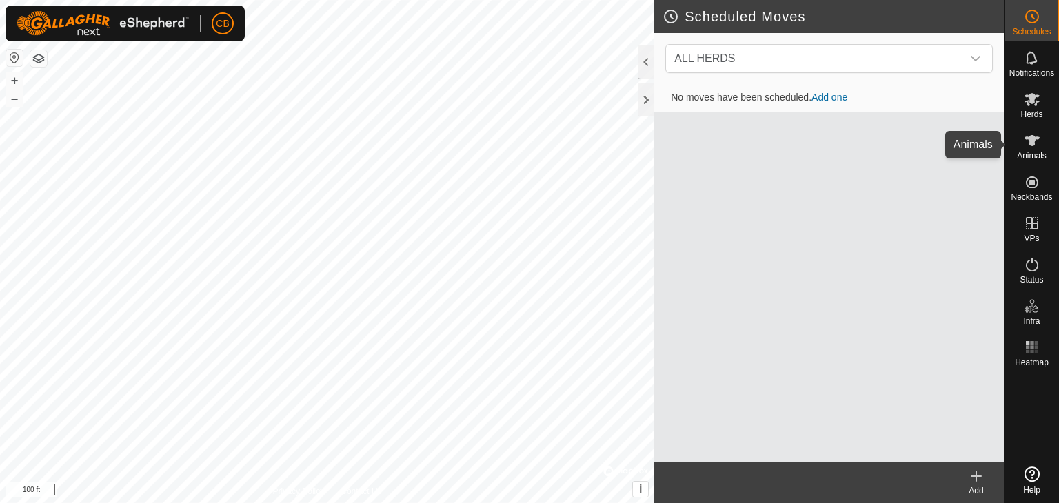
click at [1036, 139] on icon at bounding box center [1032, 140] width 15 height 11
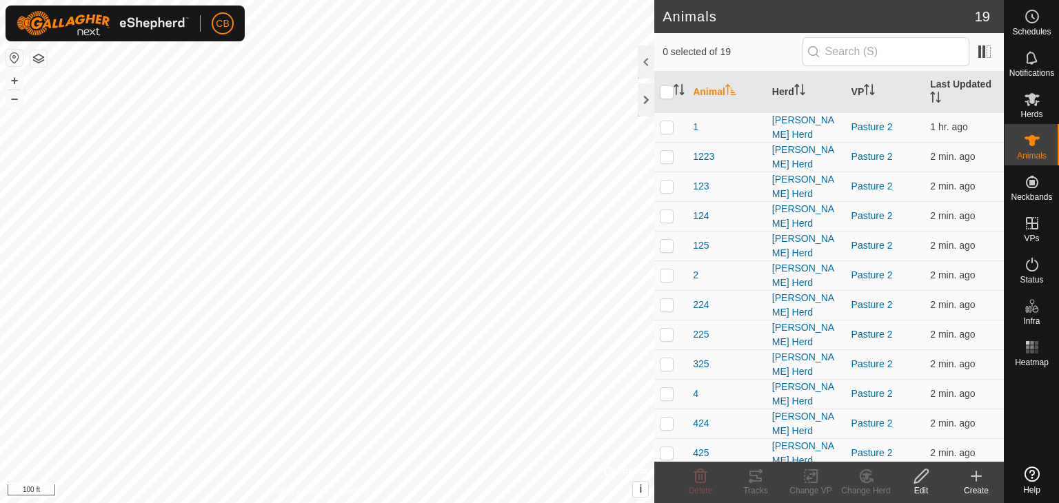
click at [1024, 24] on icon at bounding box center [1032, 16] width 17 height 17
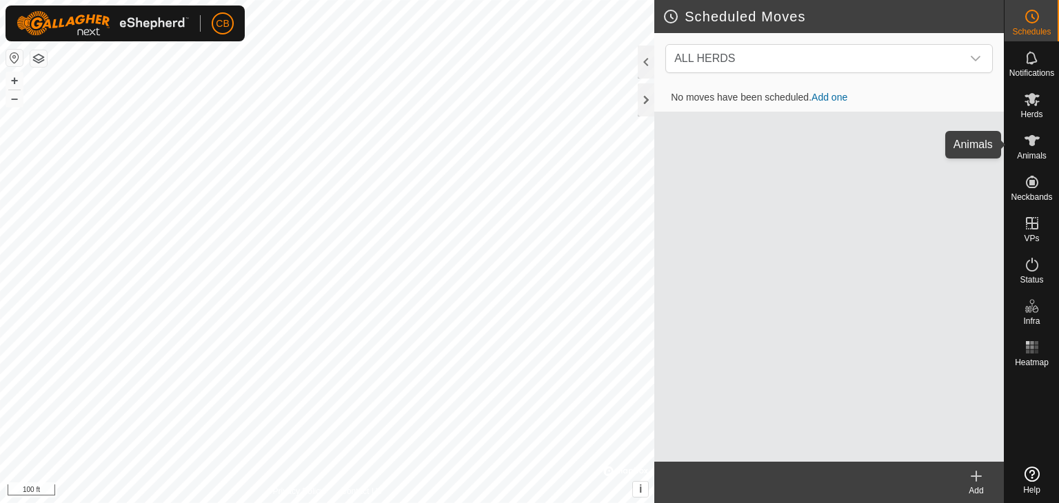
click at [1041, 145] on es-animals-svg-icon at bounding box center [1032, 141] width 25 height 22
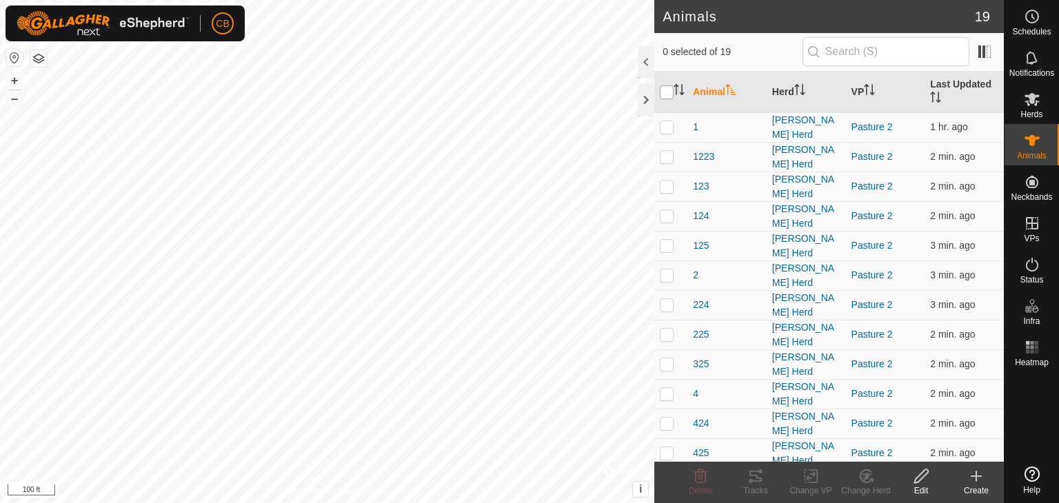
click at [667, 89] on input "checkbox" at bounding box center [667, 93] width 14 height 14
checkbox input "true"
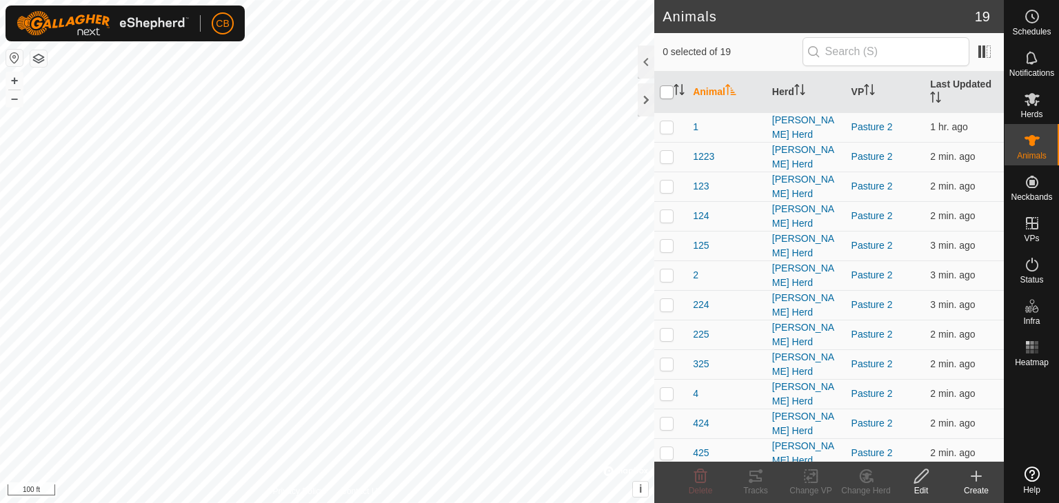
checkbox input "true"
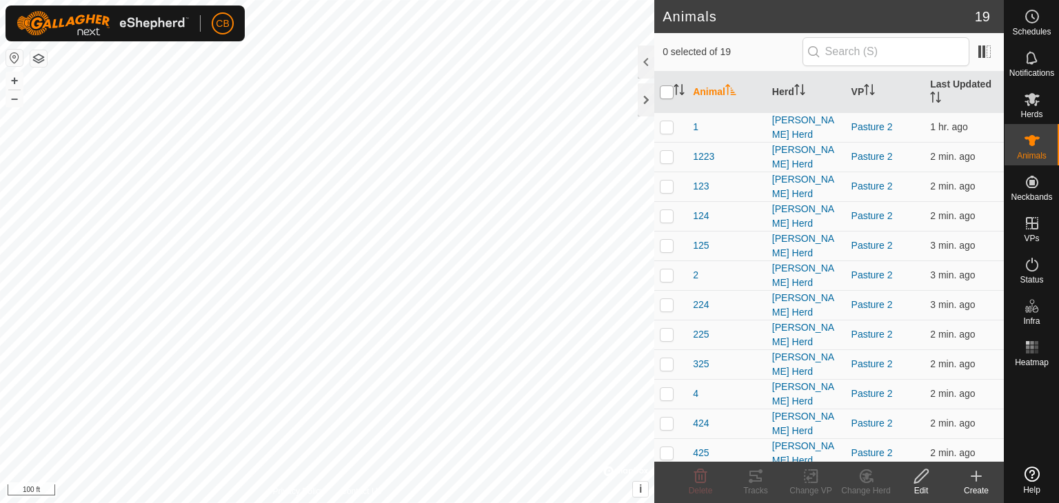
checkbox input "true"
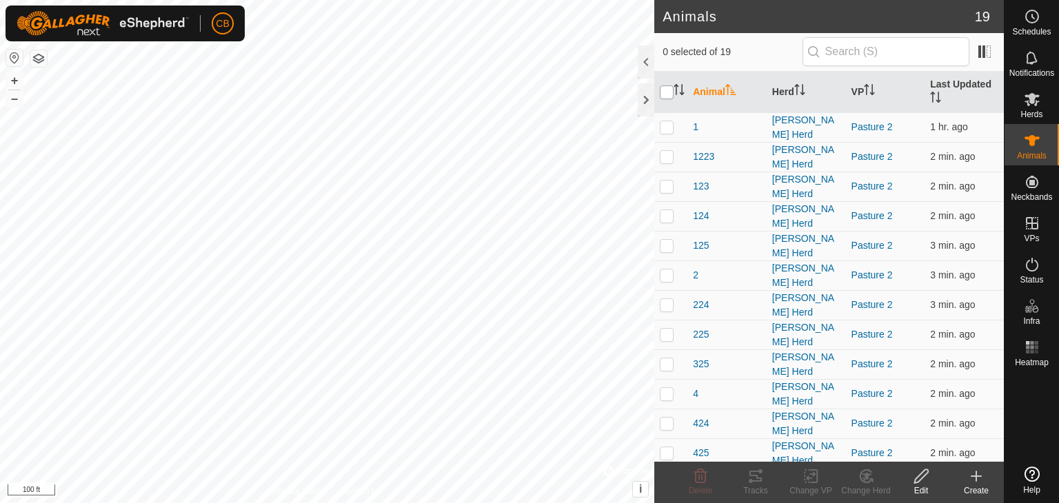
checkbox input "true"
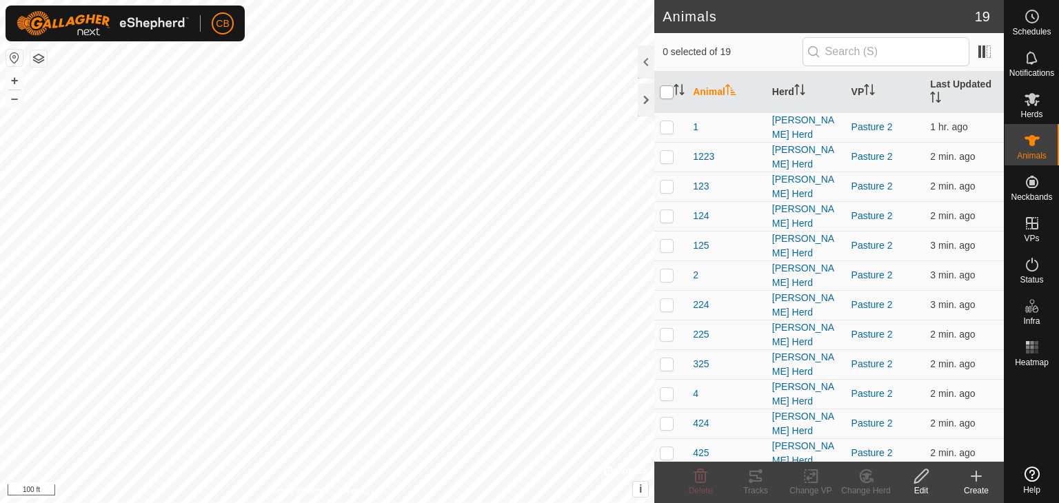
checkbox input "true"
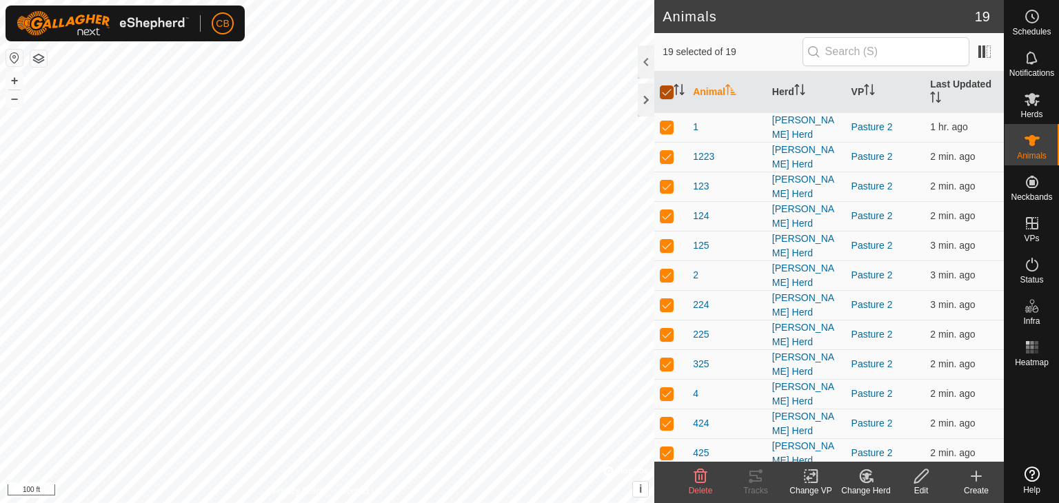
click at [667, 86] on input "checkbox" at bounding box center [667, 93] width 14 height 14
checkbox input "false"
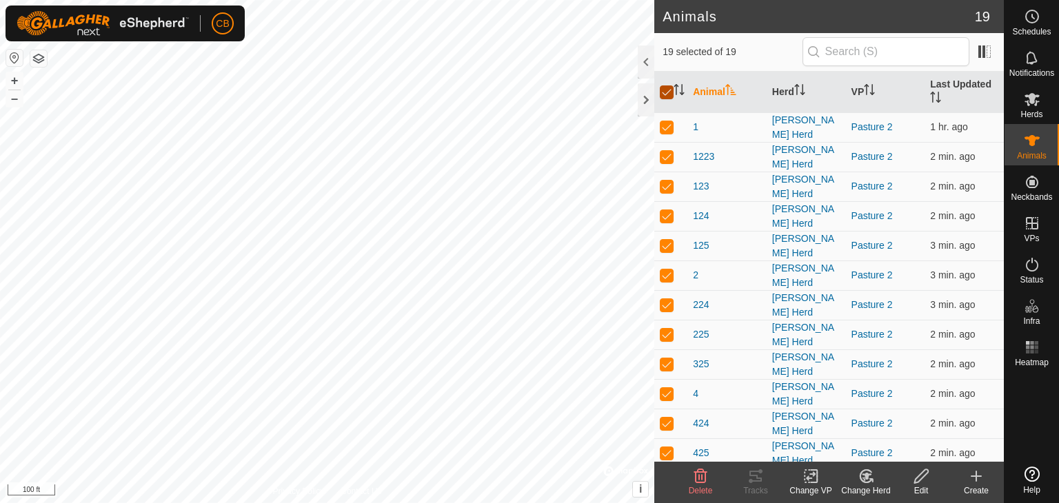
checkbox input "false"
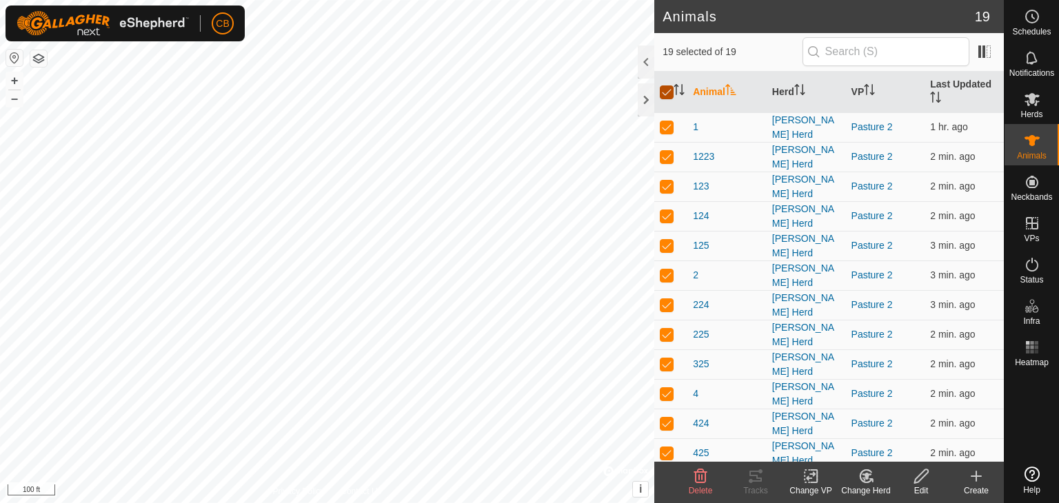
checkbox input "false"
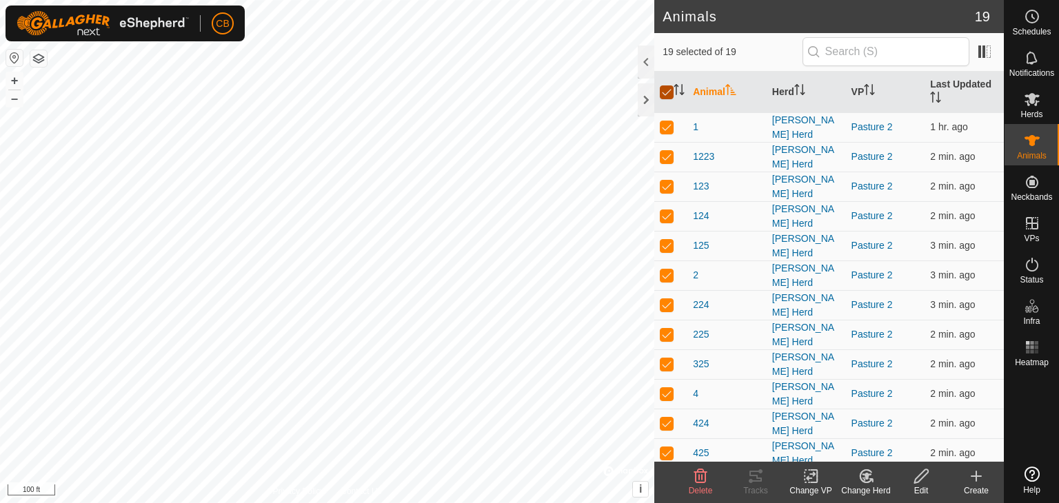
checkbox input "false"
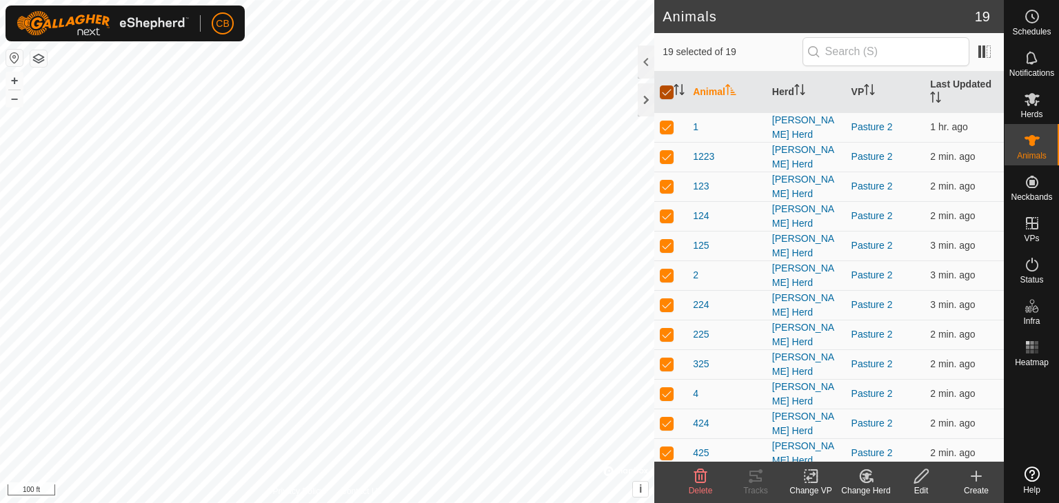
checkbox input "false"
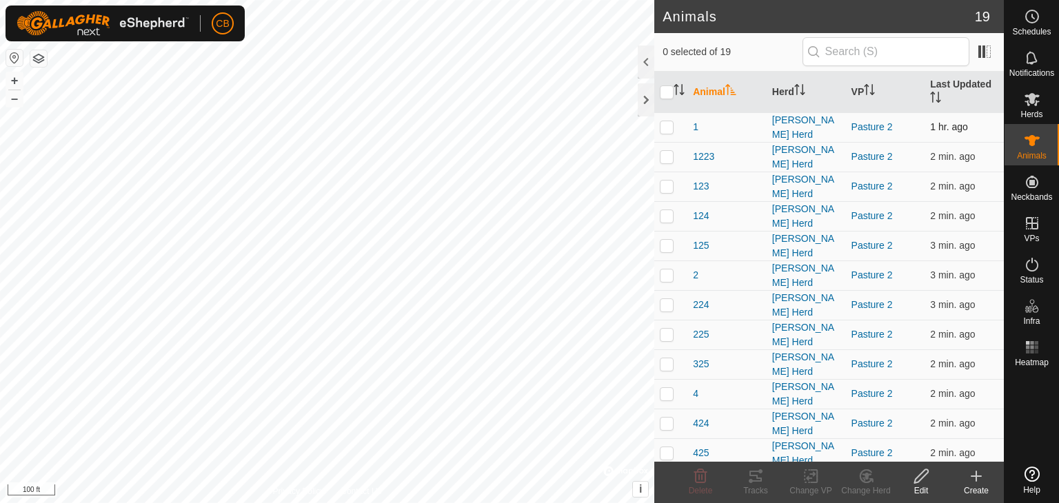
click at [667, 128] on p-checkbox at bounding box center [667, 126] width 14 height 11
checkbox input "true"
click at [751, 478] on icon at bounding box center [755, 476] width 17 height 17
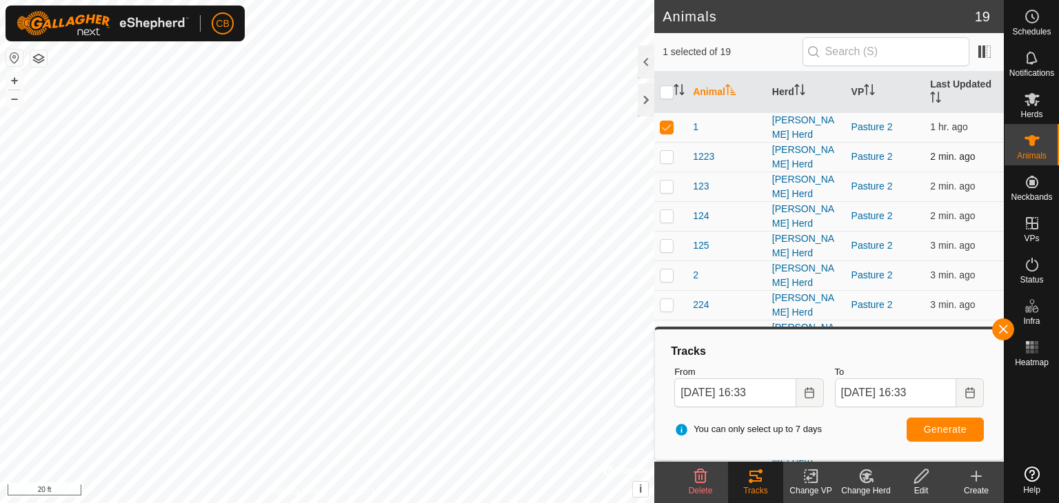
click at [666, 152] on p-checkbox at bounding box center [667, 156] width 14 height 11
checkbox input "true"
click at [671, 123] on p-checkbox at bounding box center [667, 126] width 14 height 11
checkbox input "false"
click at [751, 474] on icon at bounding box center [755, 476] width 17 height 17
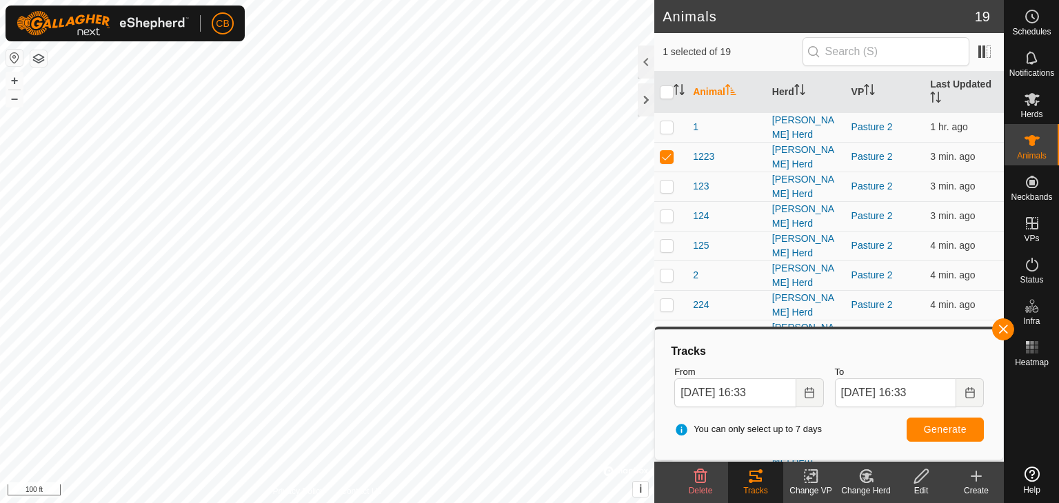
click at [758, 481] on icon at bounding box center [756, 476] width 12 height 11
click at [1002, 327] on button "button" at bounding box center [1003, 330] width 22 height 22
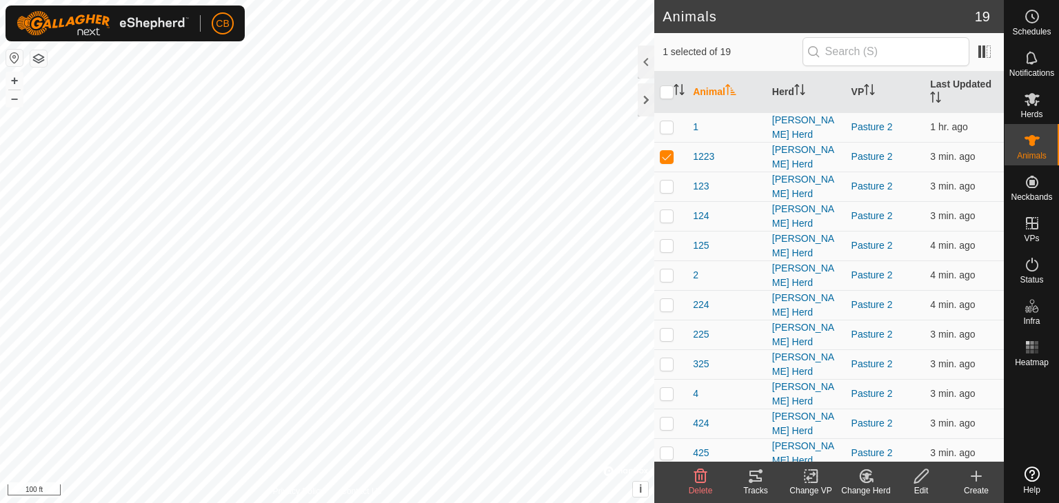
click at [757, 485] on div "Tracks" at bounding box center [755, 491] width 55 height 12
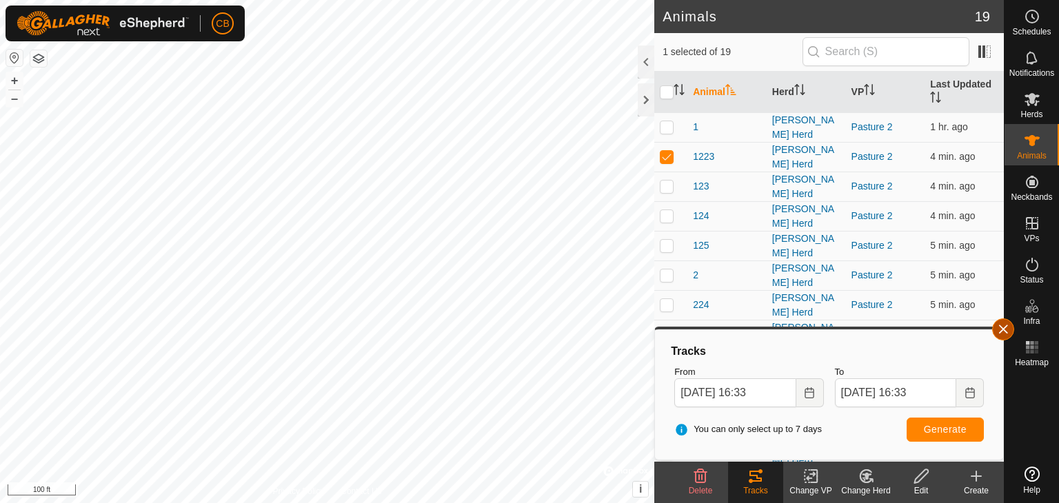
click at [1005, 327] on button "button" at bounding box center [1003, 330] width 22 height 22
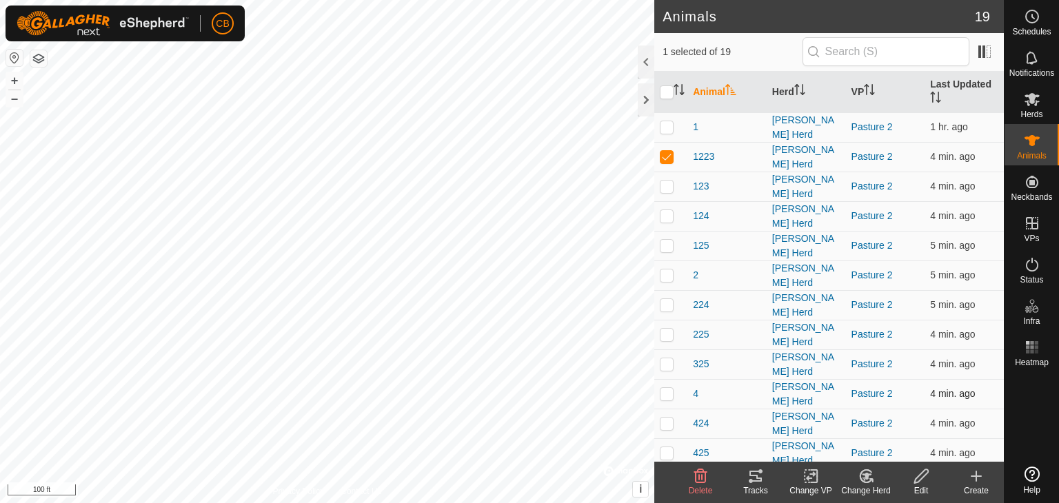
click at [666, 388] on p-checkbox at bounding box center [667, 393] width 14 height 11
checkbox input "true"
click at [750, 477] on icon at bounding box center [755, 476] width 17 height 17
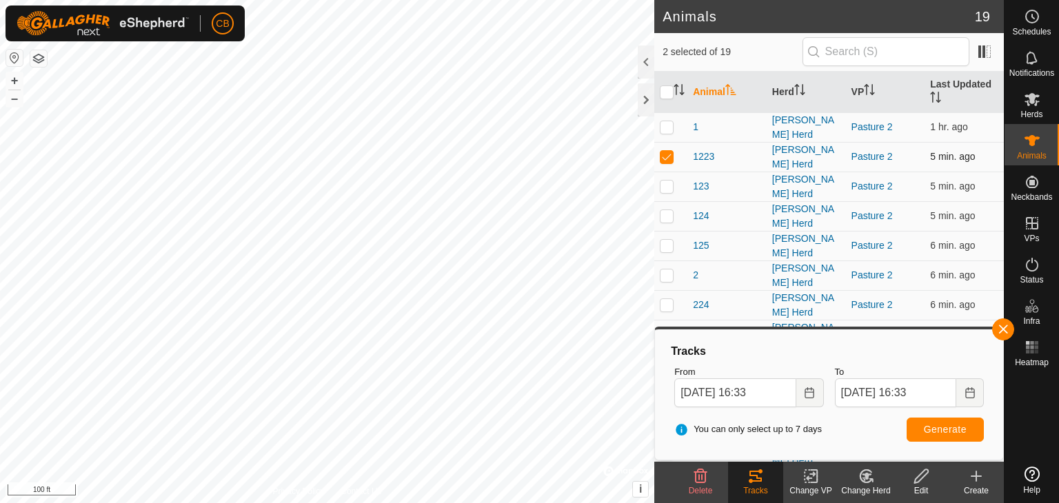
click at [667, 153] on p-checkbox at bounding box center [667, 156] width 14 height 11
checkbox input "false"
click at [951, 429] on span "Generate" at bounding box center [945, 429] width 43 height 11
click at [1004, 327] on button "button" at bounding box center [1003, 330] width 22 height 22
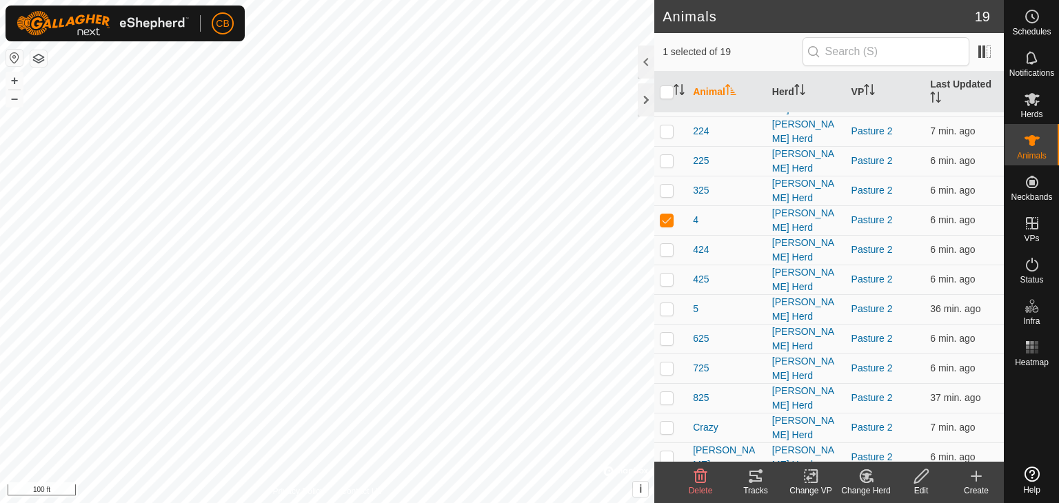
scroll to position [174, 0]
click at [664, 481] on p-checkbox at bounding box center [667, 486] width 14 height 11
checkbox input "true"
drag, startPoint x: 664, startPoint y: 448, endPoint x: 736, endPoint y: 300, distance: 164.4
click at [736, 300] on tbody "1 [PERSON_NAME] Herd Pasture 2 1 hr. ago 1223 [PERSON_NAME] Herd Pasture 2 6 mi…" at bounding box center [829, 219] width 350 height 563
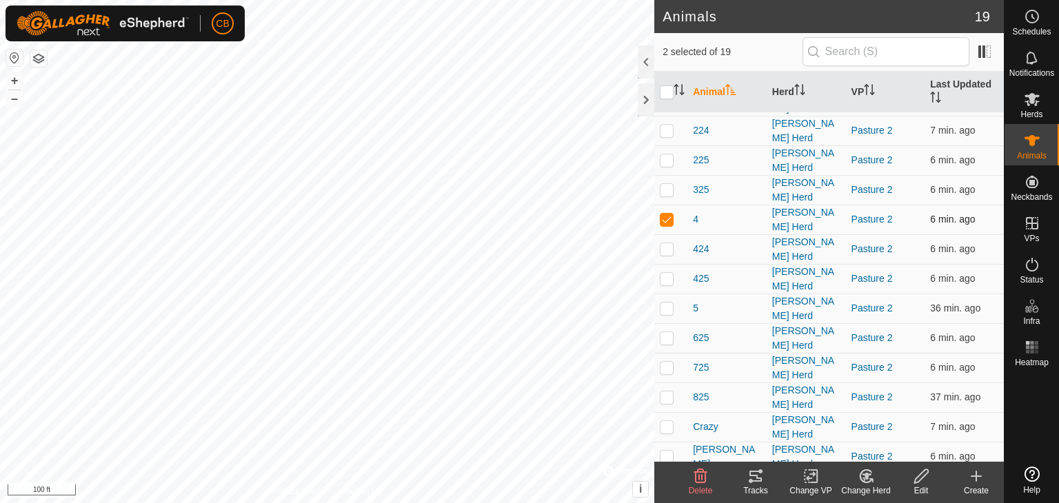
click at [665, 214] on p-checkbox at bounding box center [667, 219] width 14 height 11
checkbox input "false"
click at [755, 476] on icon at bounding box center [756, 476] width 12 height 11
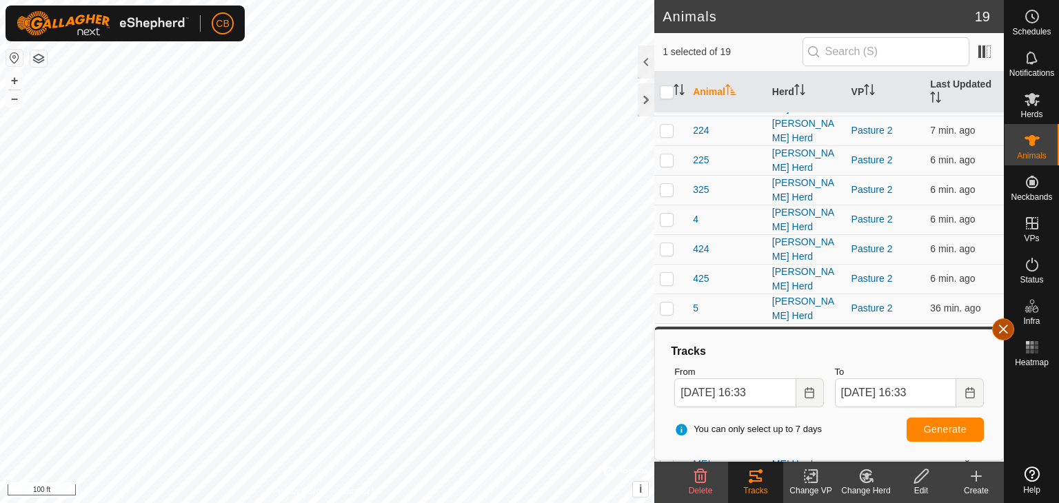
click at [1001, 332] on button "button" at bounding box center [1003, 330] width 22 height 22
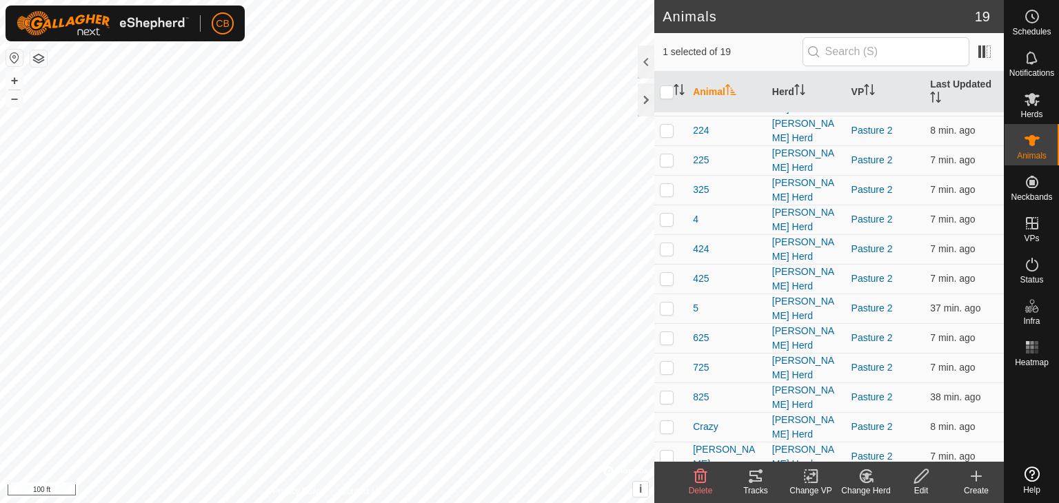
click at [670, 481] on p-checkbox at bounding box center [667, 486] width 14 height 11
checkbox input "false"
click at [667, 421] on p-checkbox at bounding box center [667, 426] width 14 height 11
checkbox input "true"
click at [754, 479] on icon at bounding box center [755, 476] width 17 height 17
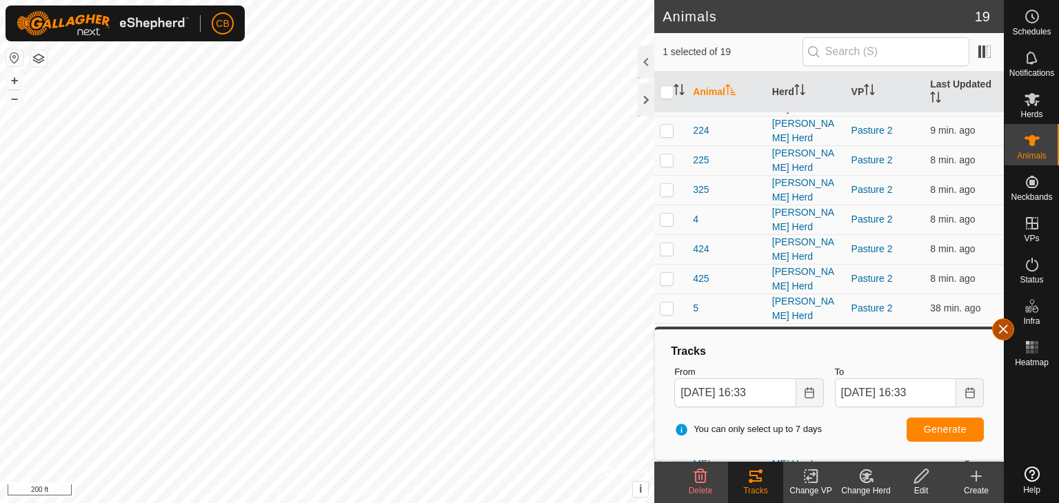
click at [1004, 332] on button "button" at bounding box center [1003, 330] width 22 height 22
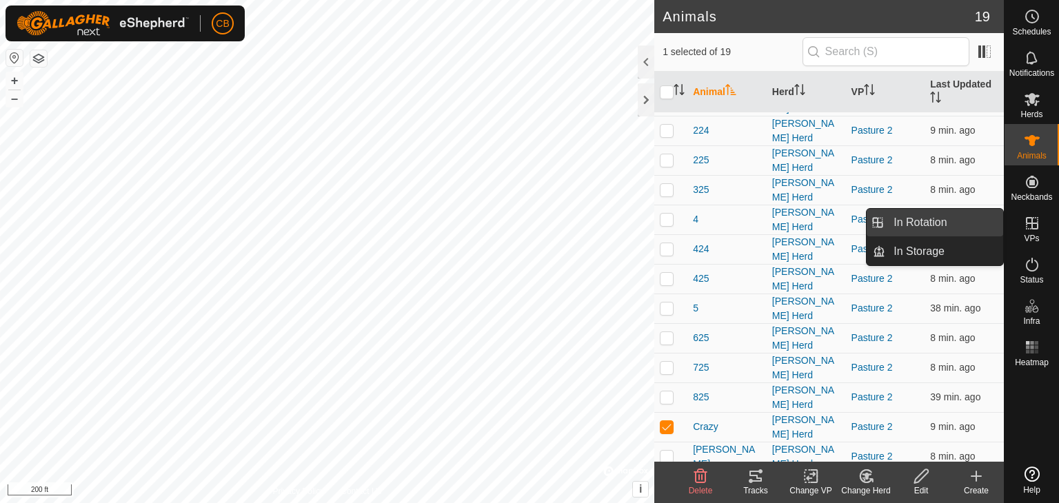
click at [967, 226] on link "In Rotation" at bounding box center [944, 223] width 118 height 28
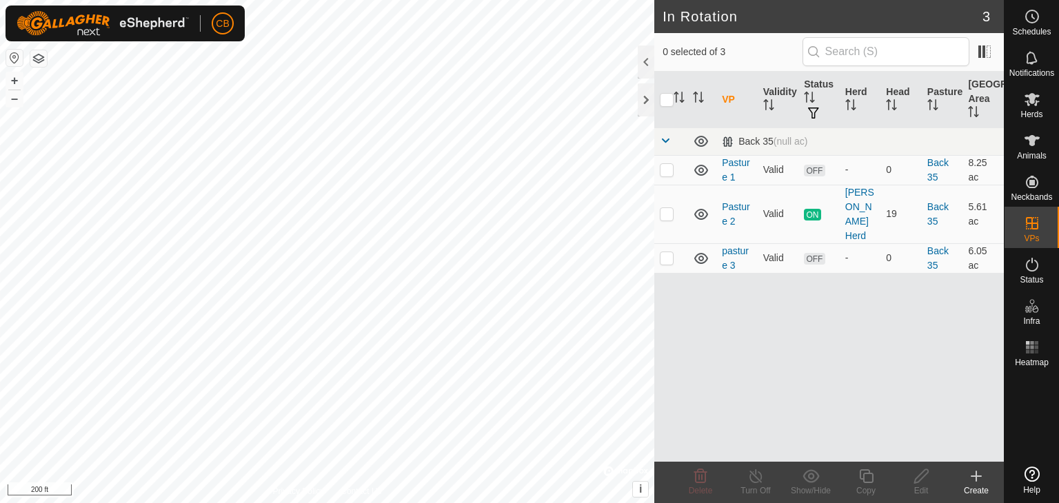
click at [974, 481] on icon at bounding box center [976, 476] width 17 height 17
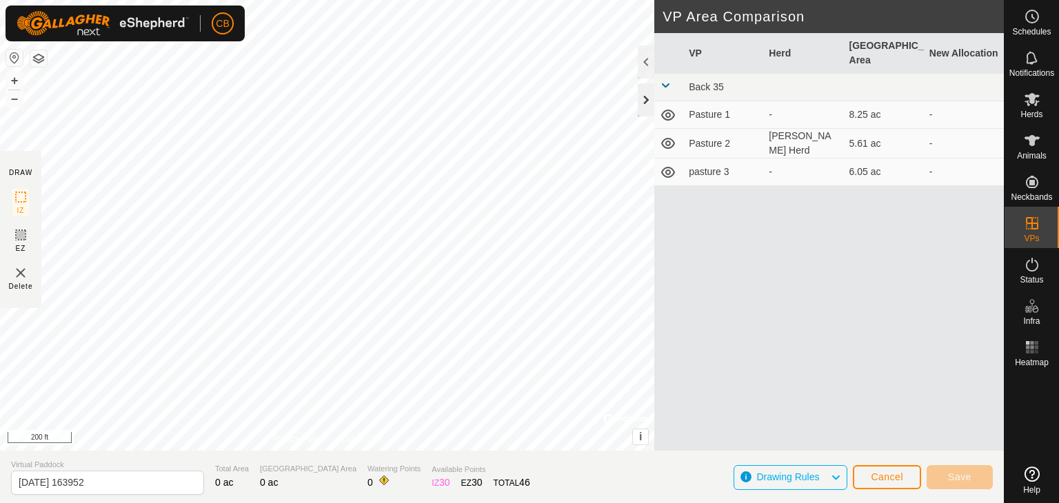
click at [650, 100] on div at bounding box center [646, 99] width 17 height 33
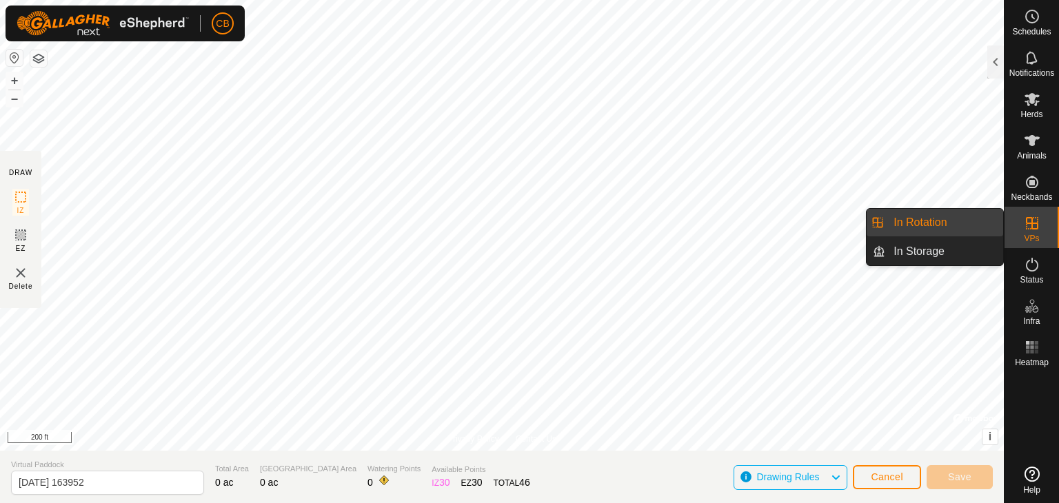
click at [943, 230] on link "In Rotation" at bounding box center [944, 223] width 118 height 28
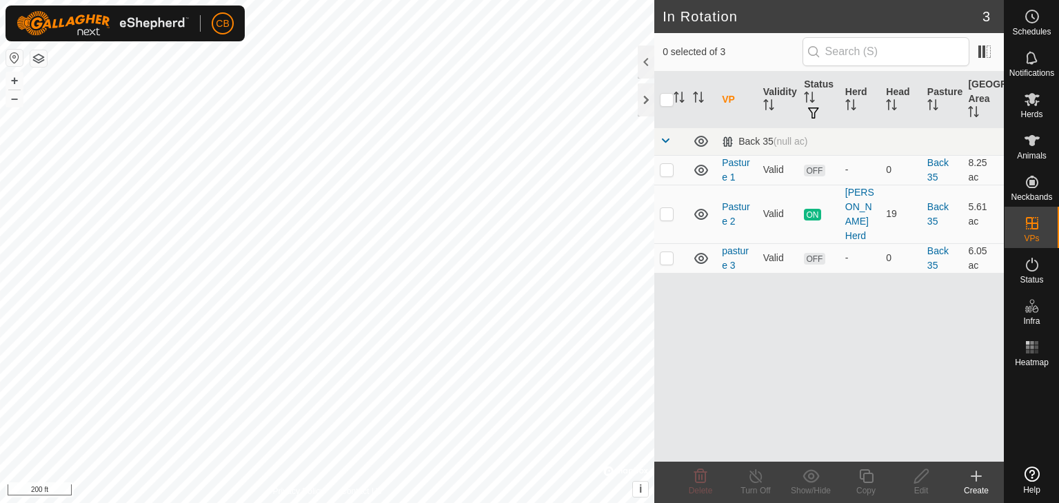
click at [982, 485] on div "Create" at bounding box center [976, 491] width 55 height 12
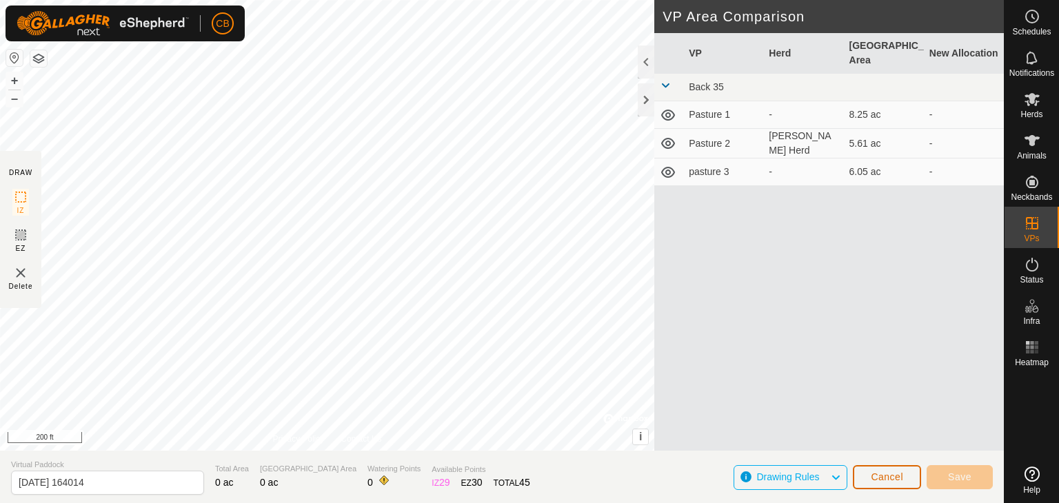
click at [894, 473] on span "Cancel" at bounding box center [887, 477] width 32 height 11
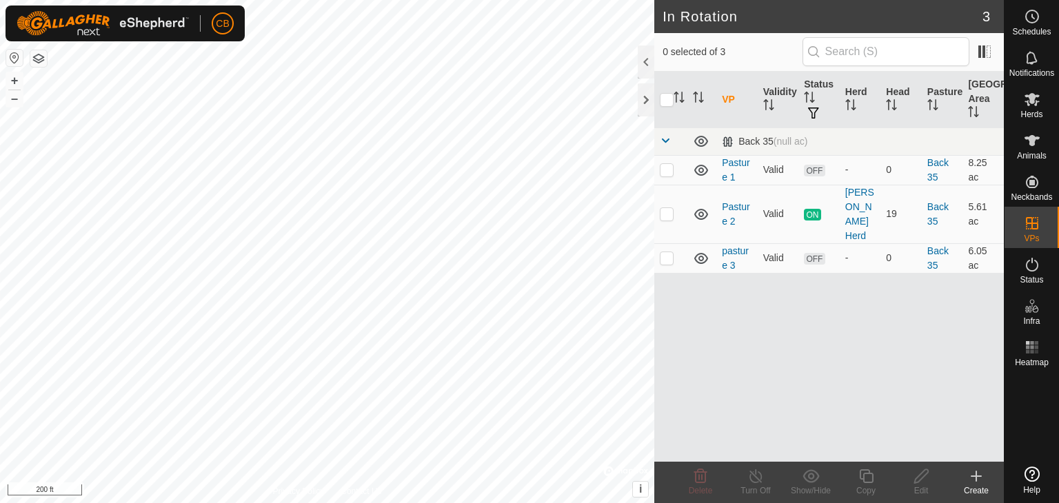
click at [980, 480] on icon at bounding box center [976, 476] width 17 height 17
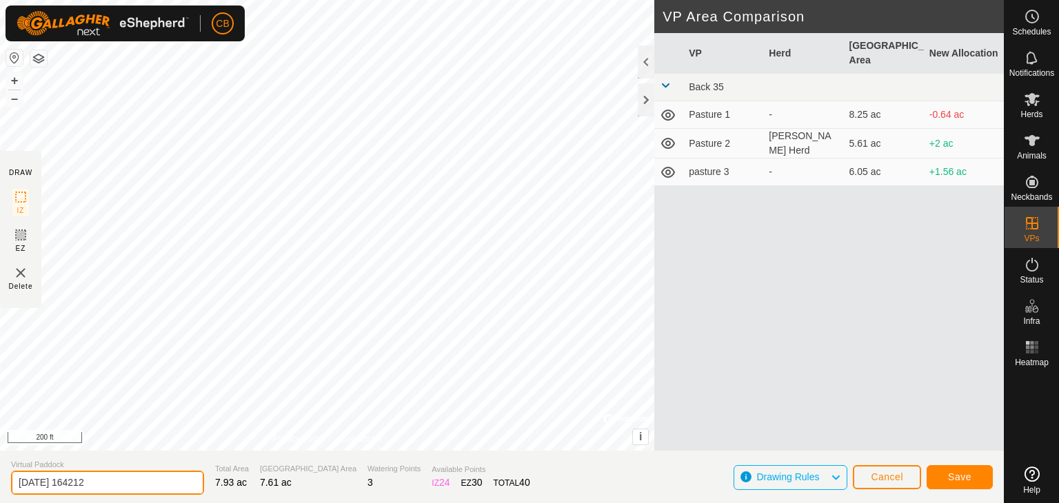
click at [151, 485] on input "[DATE] 164212" at bounding box center [107, 483] width 193 height 24
type input "2"
type input "pasture 4"
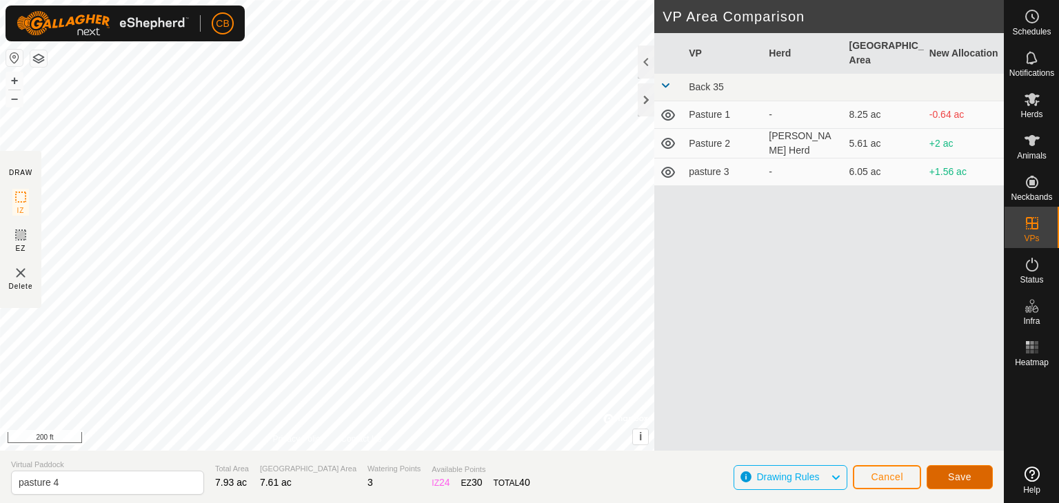
click at [957, 474] on span "Save" at bounding box center [959, 477] width 23 height 11
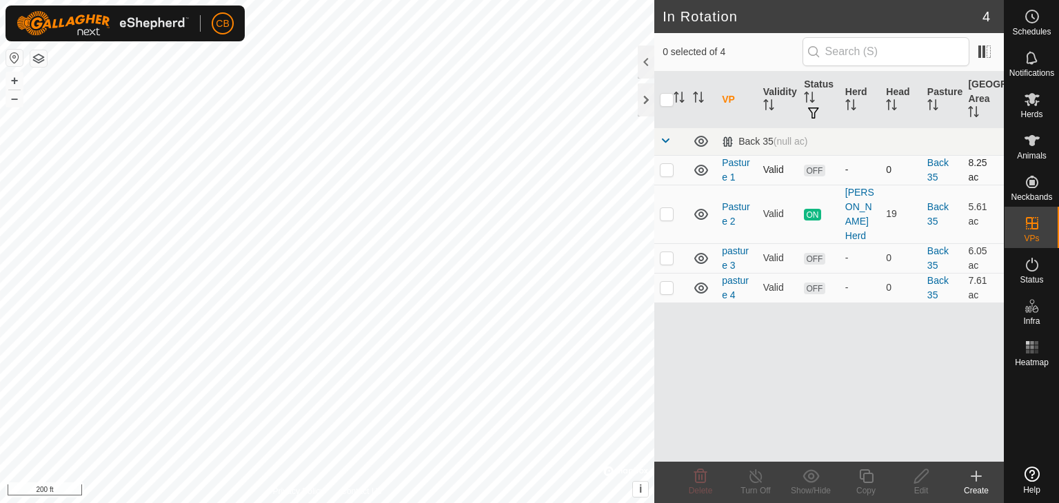
click at [700, 169] on icon at bounding box center [701, 170] width 17 height 17
click at [667, 173] on p-checkbox at bounding box center [667, 169] width 14 height 11
checkbox input "true"
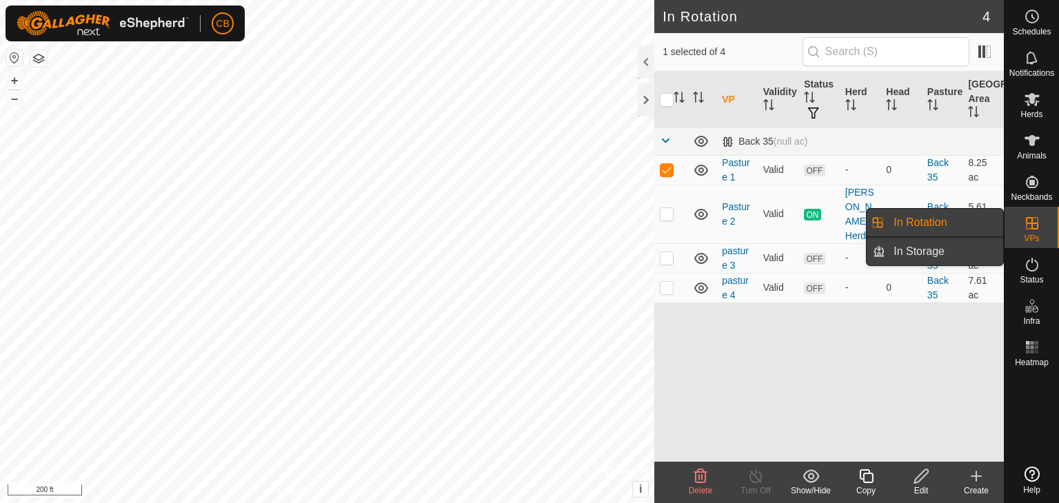
click at [979, 257] on link "In Storage" at bounding box center [944, 252] width 118 height 28
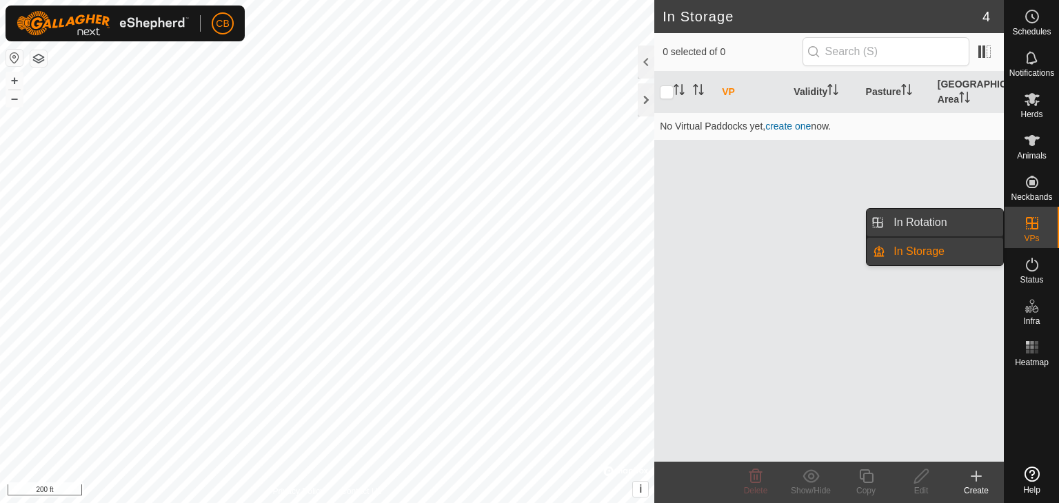
click at [974, 220] on link "In Rotation" at bounding box center [944, 223] width 118 height 28
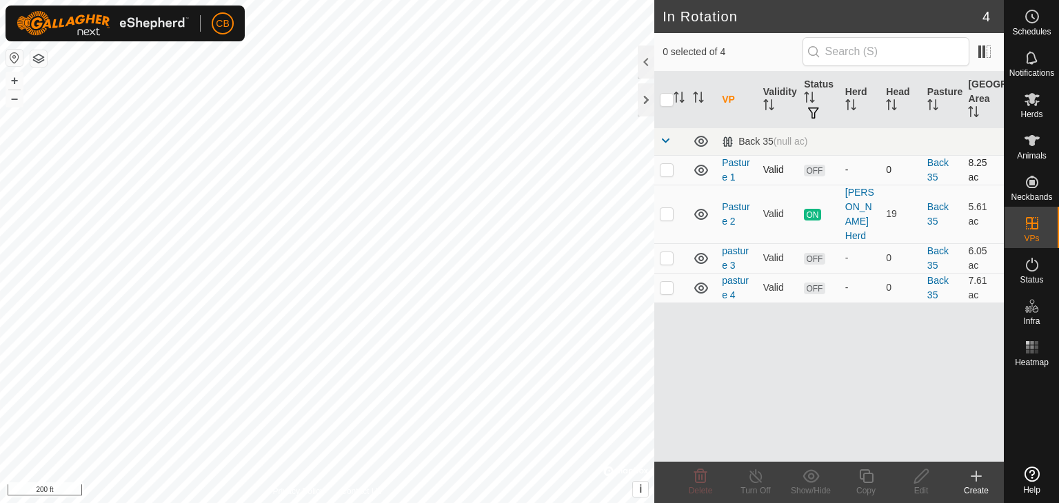
click at [699, 172] on icon at bounding box center [701, 170] width 17 height 17
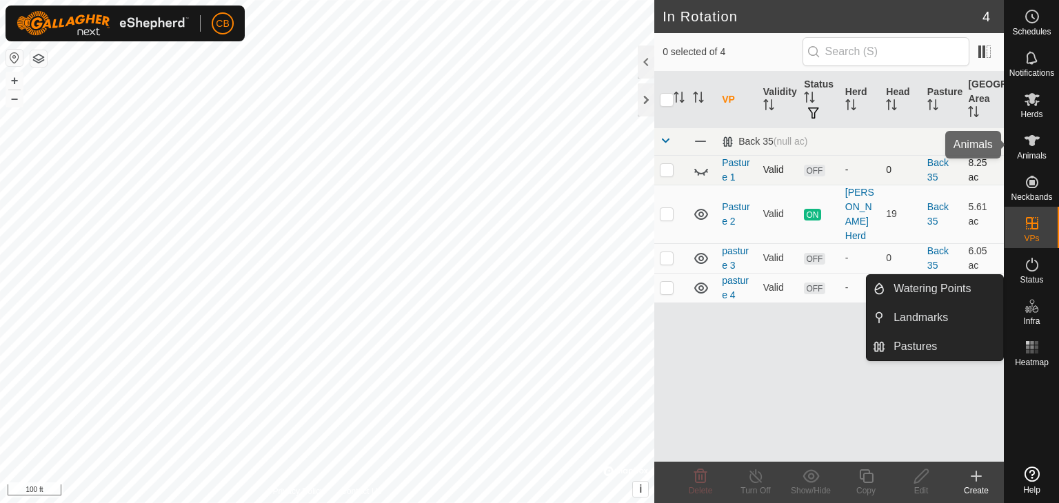
click at [1033, 152] on span "Animals" at bounding box center [1032, 156] width 30 height 8
